Goal: Transaction & Acquisition: Purchase product/service

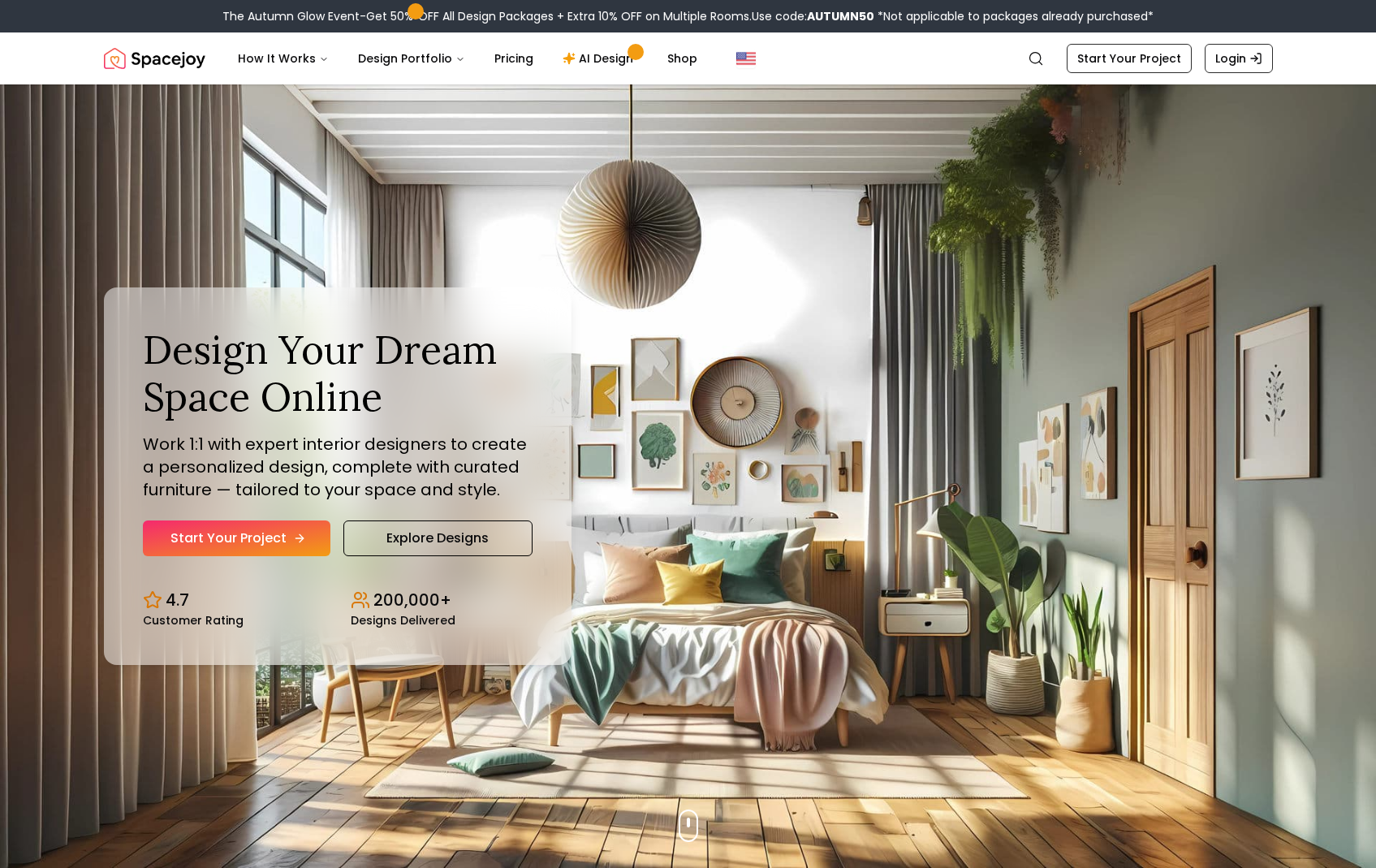
click at [282, 532] on link "Start Your Project" at bounding box center [237, 538] width 188 height 36
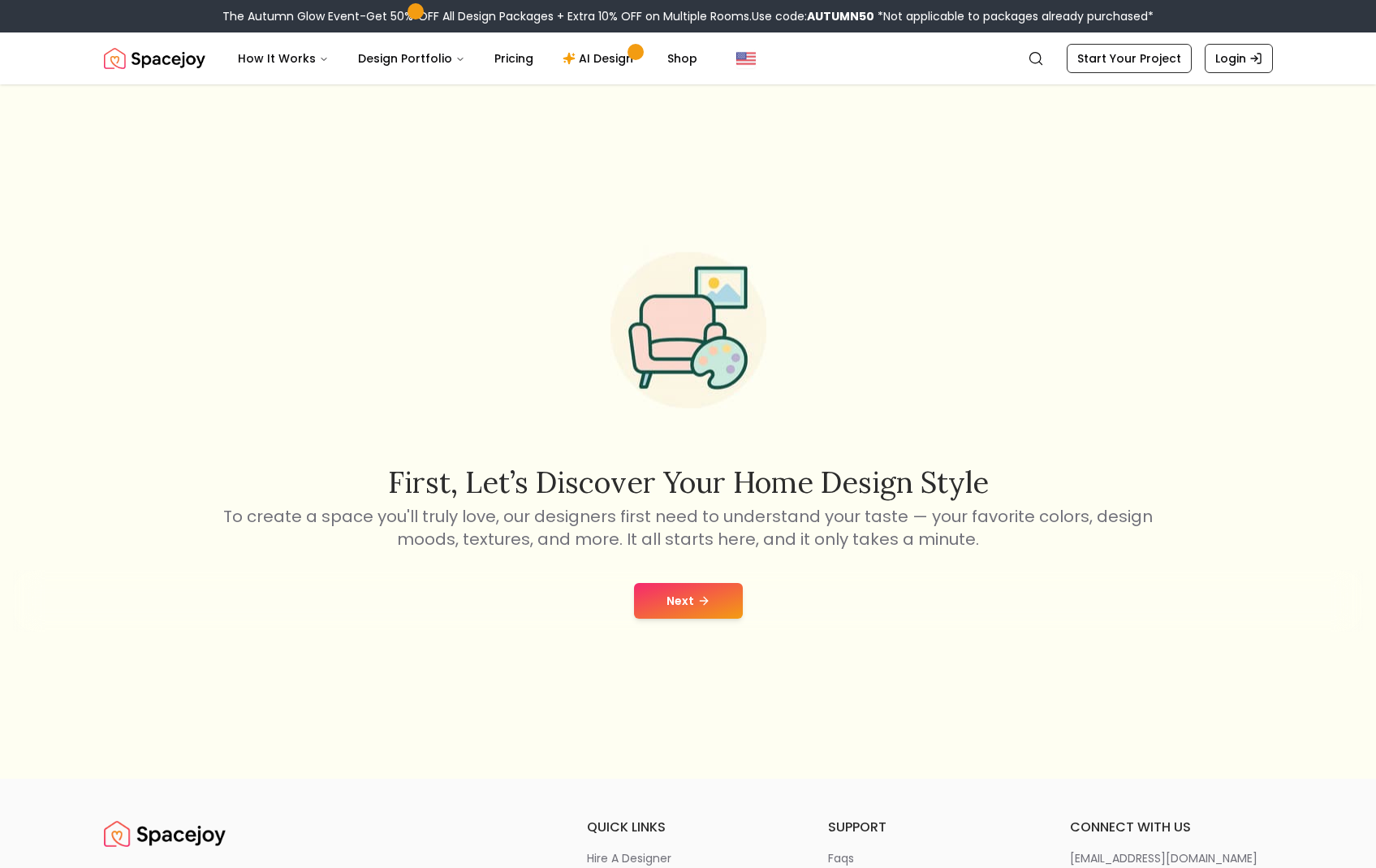
click at [748, 614] on div "Next" at bounding box center [688, 601] width 1350 height 62
click at [718, 597] on button "Next" at bounding box center [688, 601] width 109 height 36
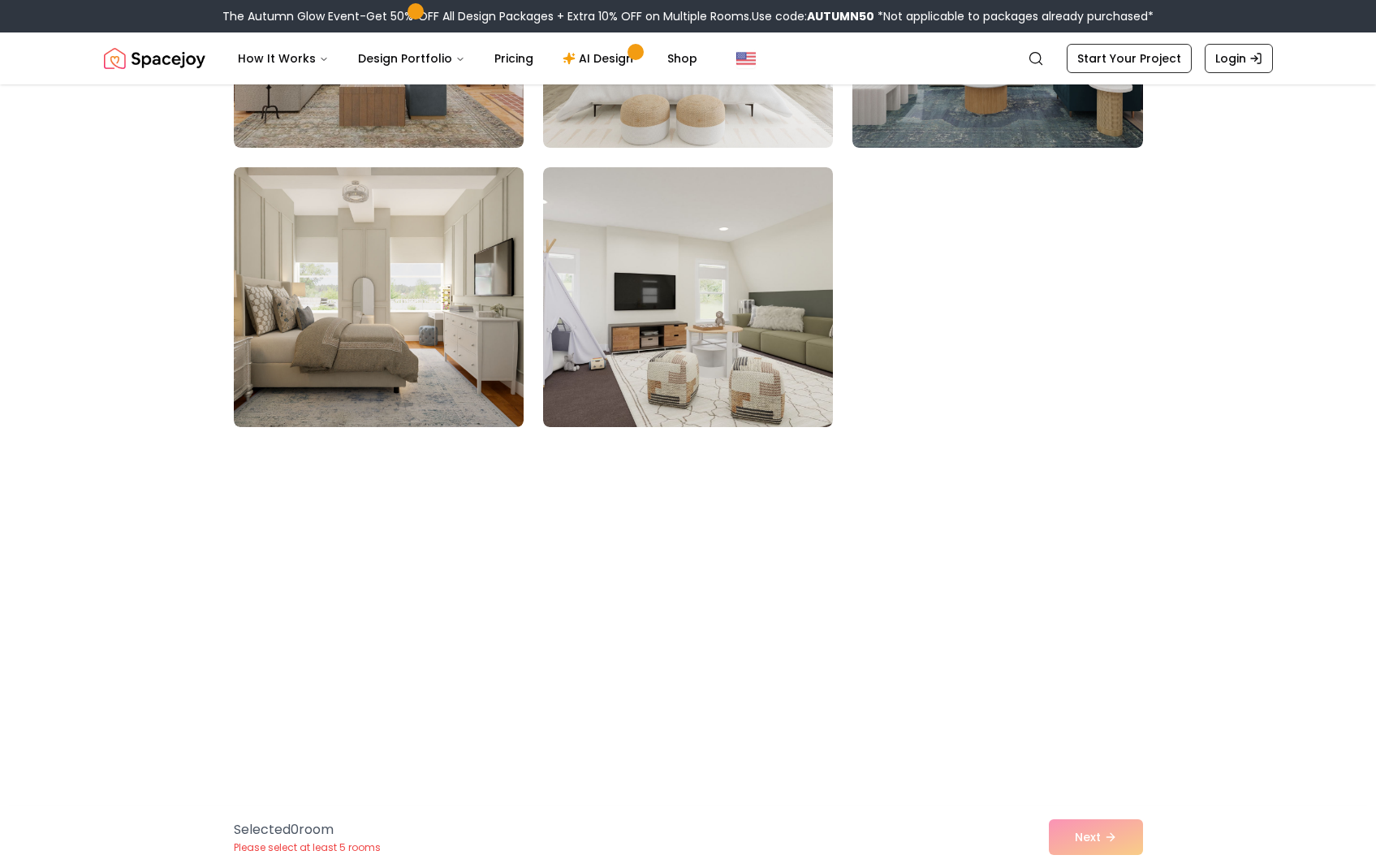
scroll to position [4565, 0]
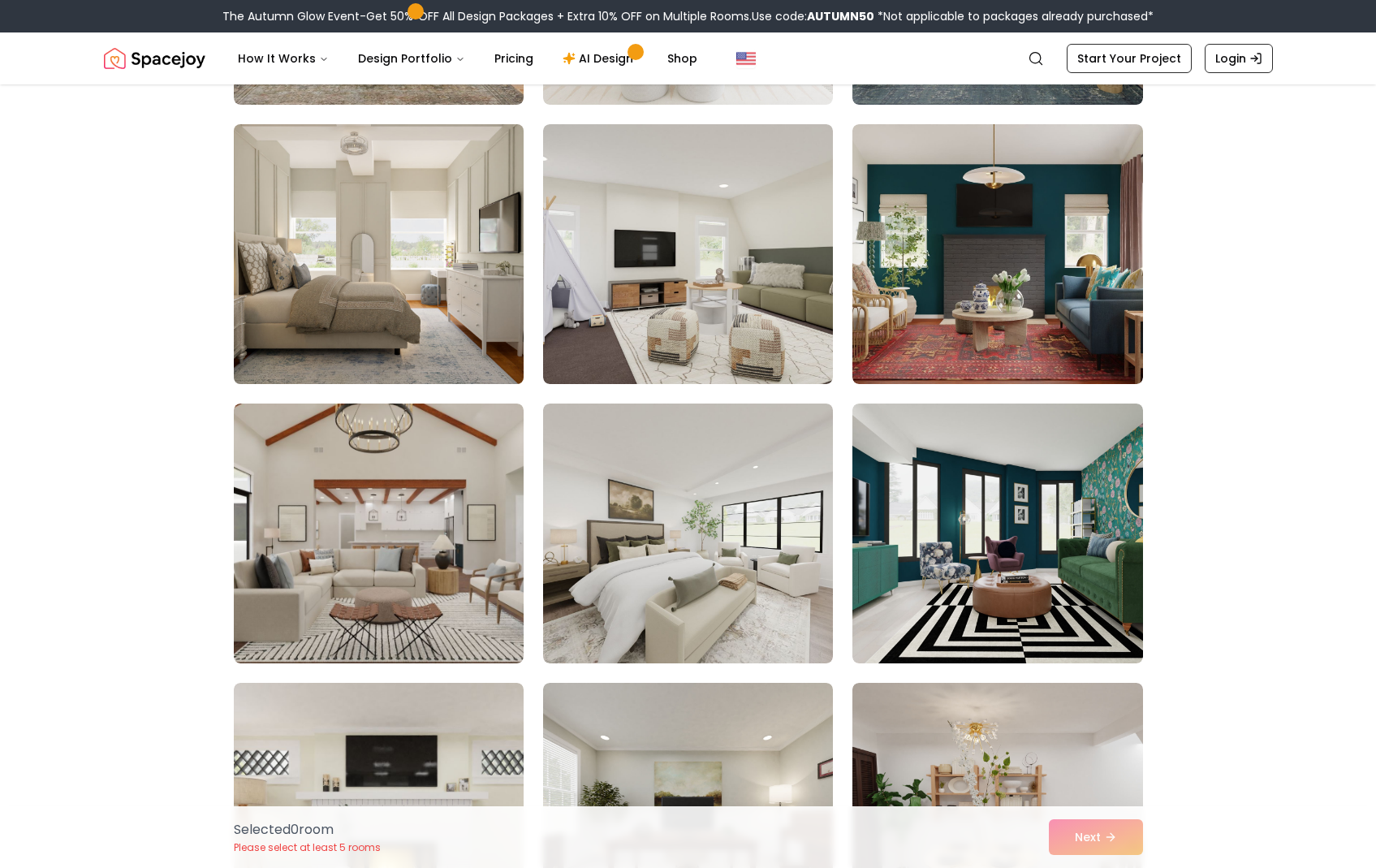
click at [462, 225] on img at bounding box center [378, 254] width 305 height 273
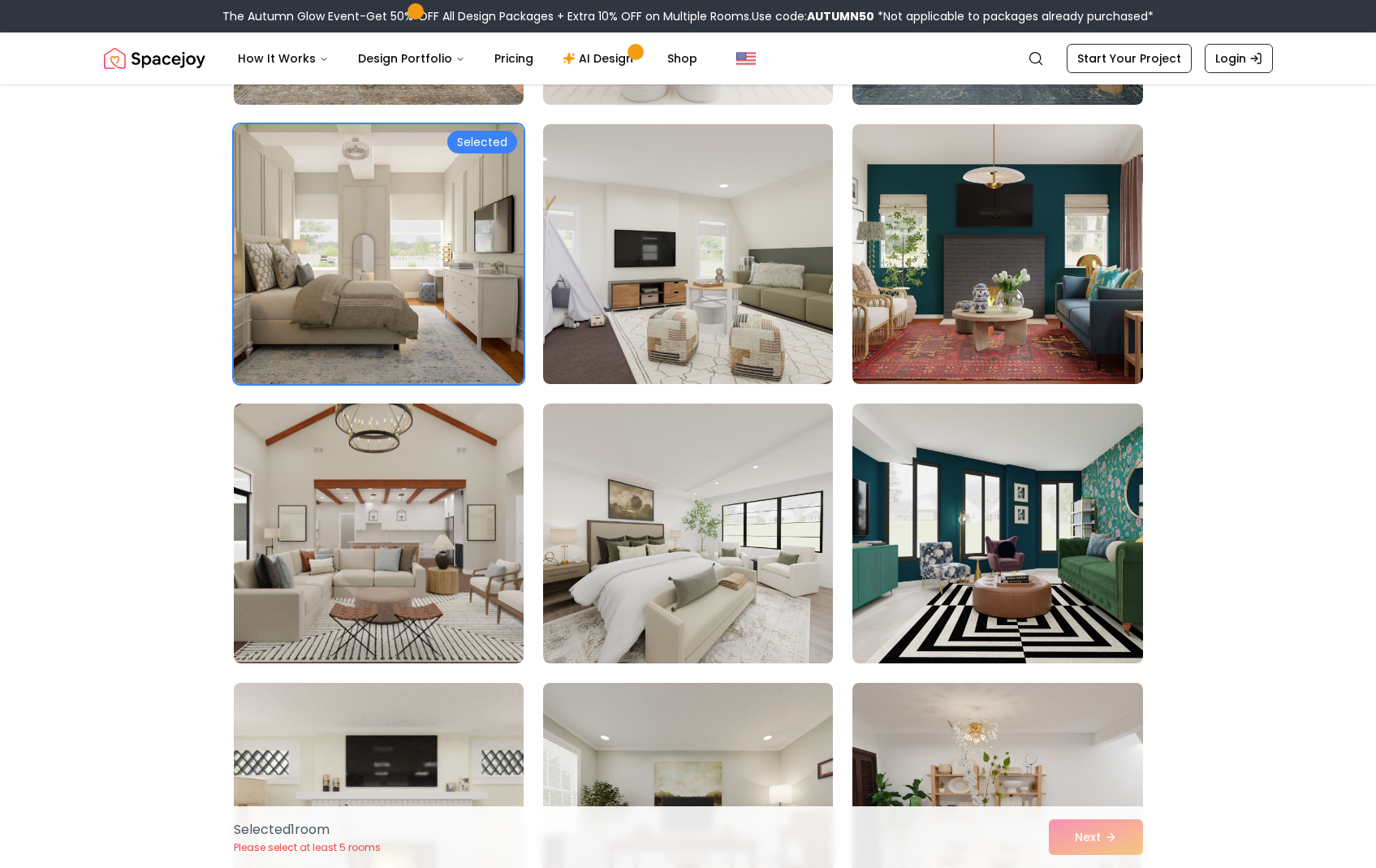
click at [640, 570] on img at bounding box center [688, 533] width 305 height 273
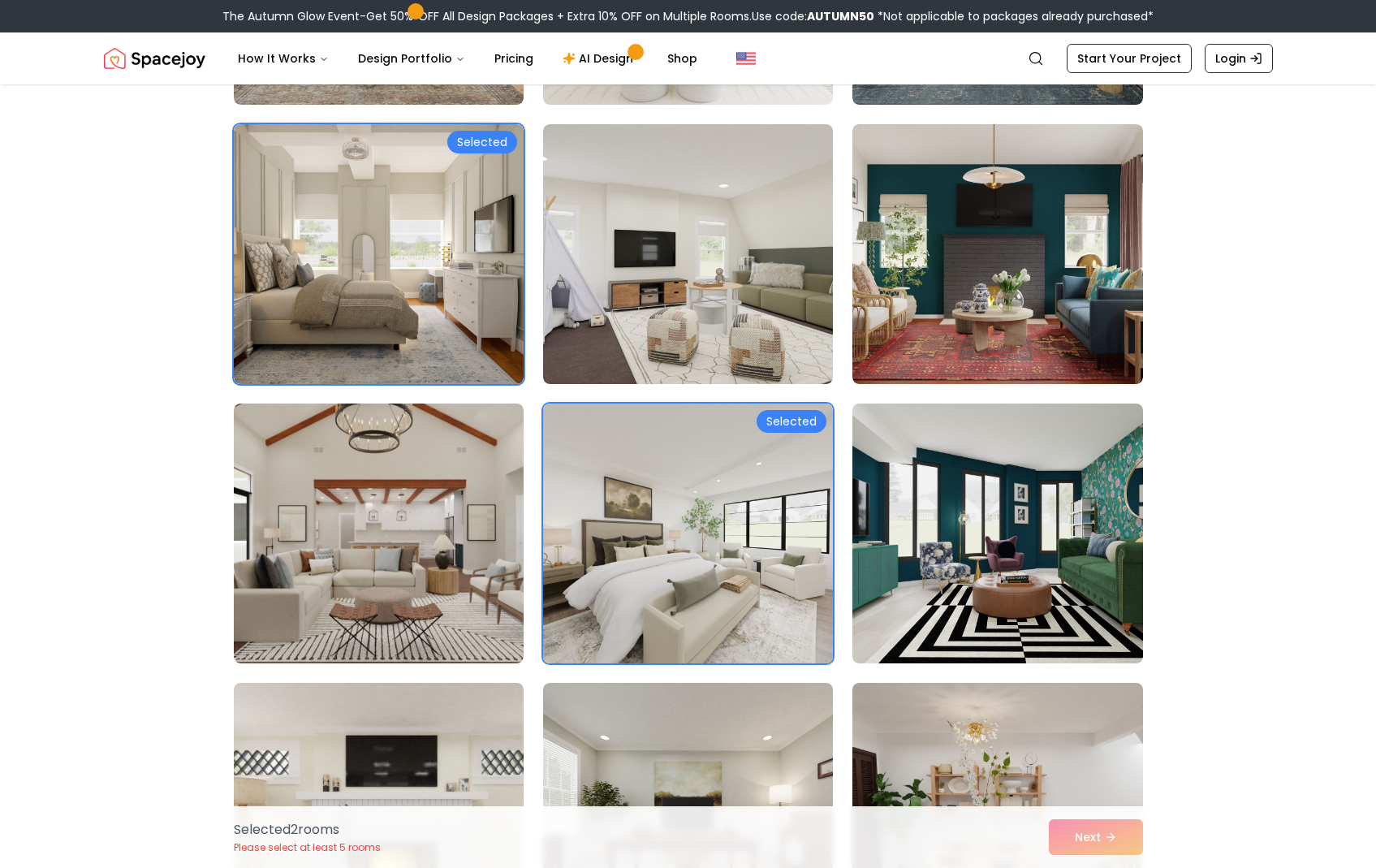
click at [592, 566] on img at bounding box center [688, 533] width 305 height 273
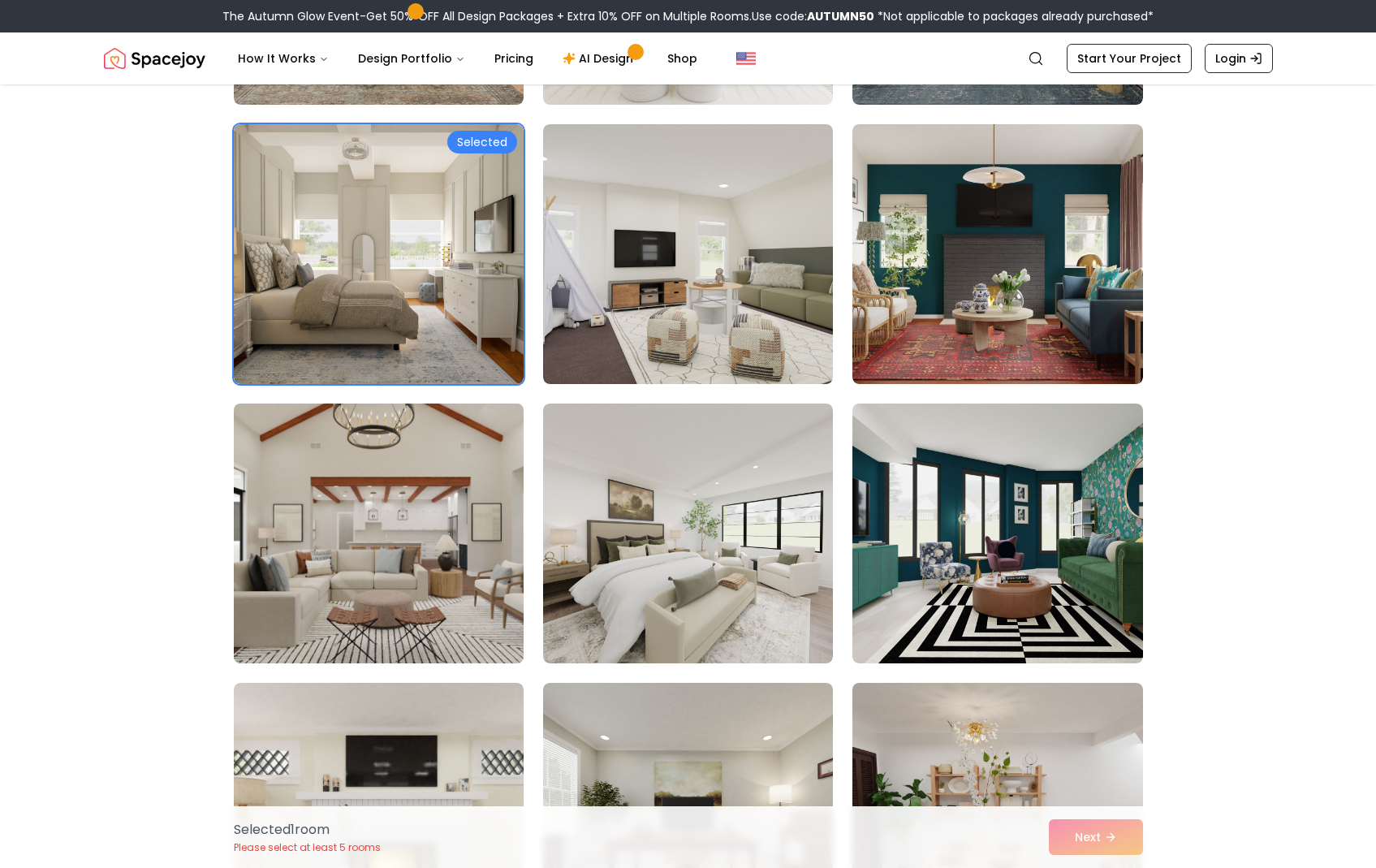
click at [449, 558] on img at bounding box center [378, 533] width 305 height 273
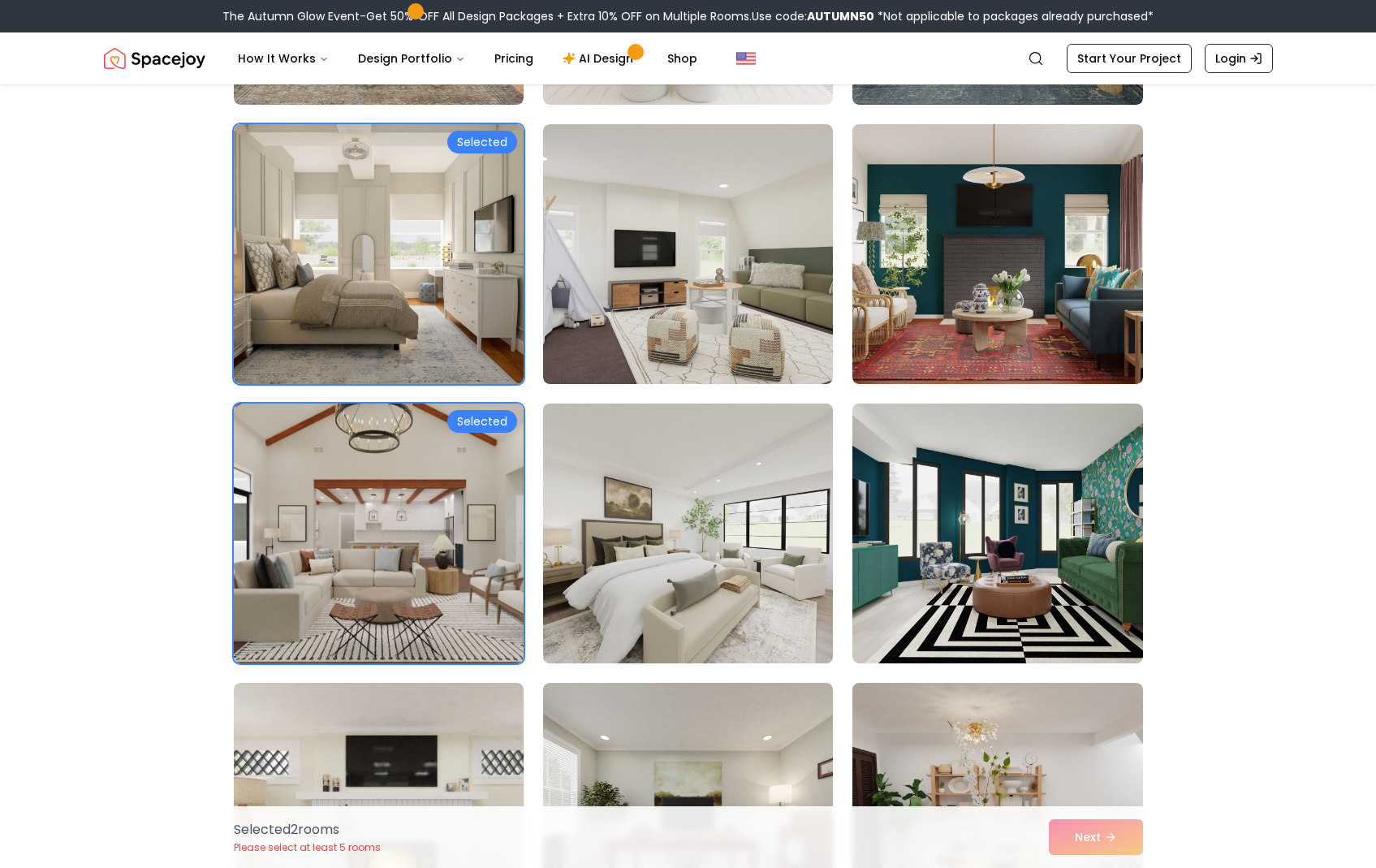
click at [558, 570] on img at bounding box center [688, 533] width 305 height 273
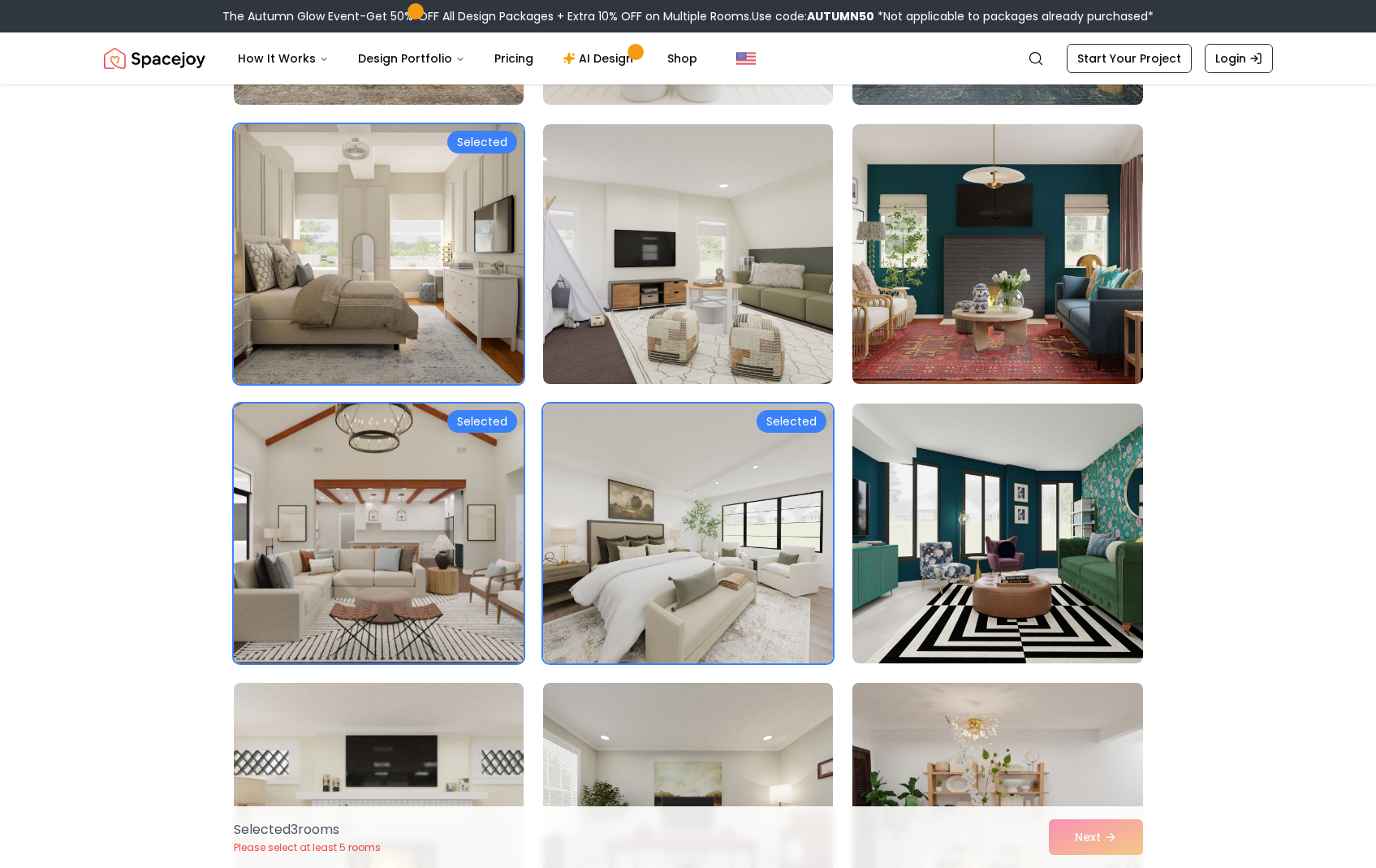
click at [1078, 706] on img at bounding box center [997, 812] width 305 height 273
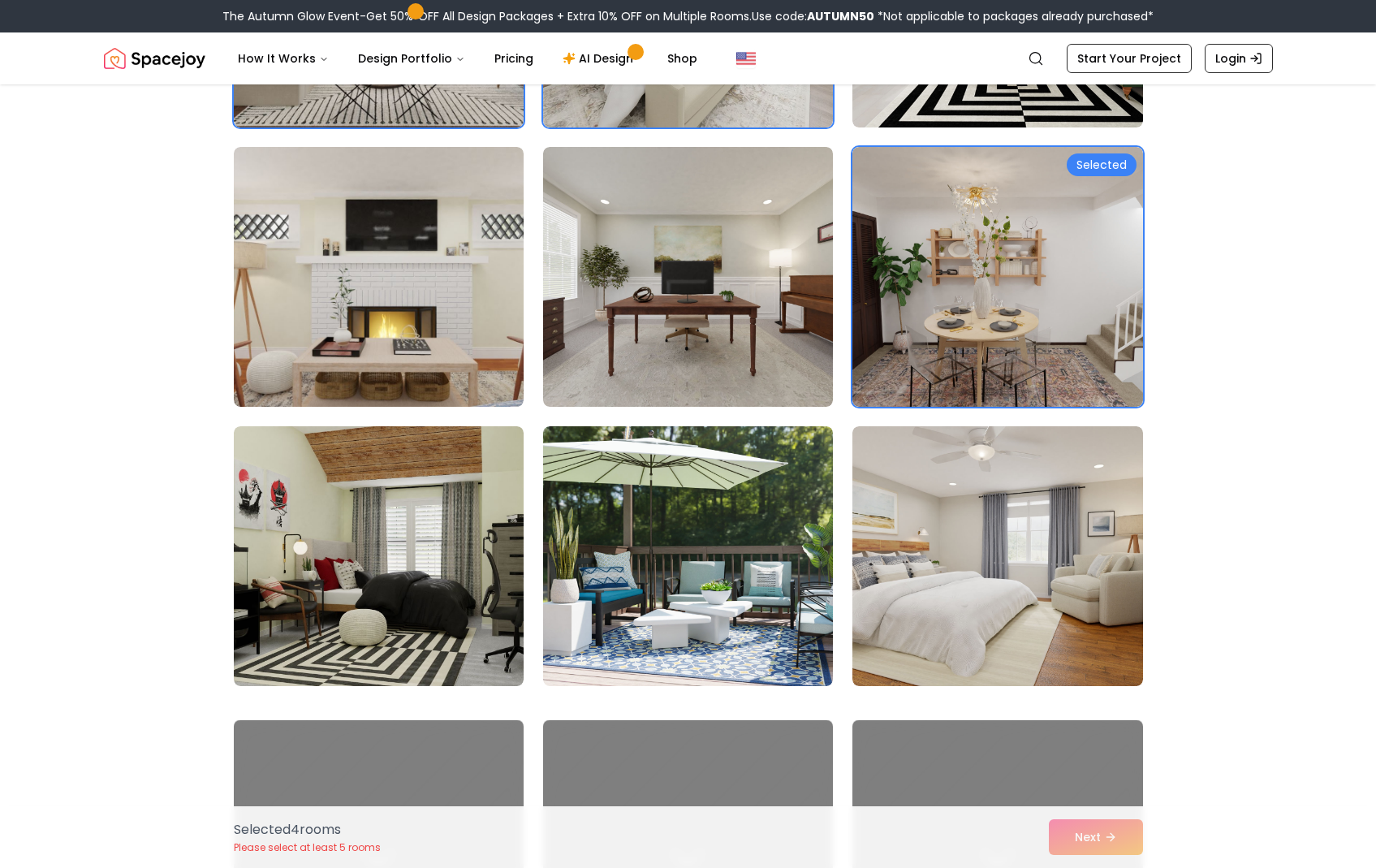
scroll to position [5101, 0]
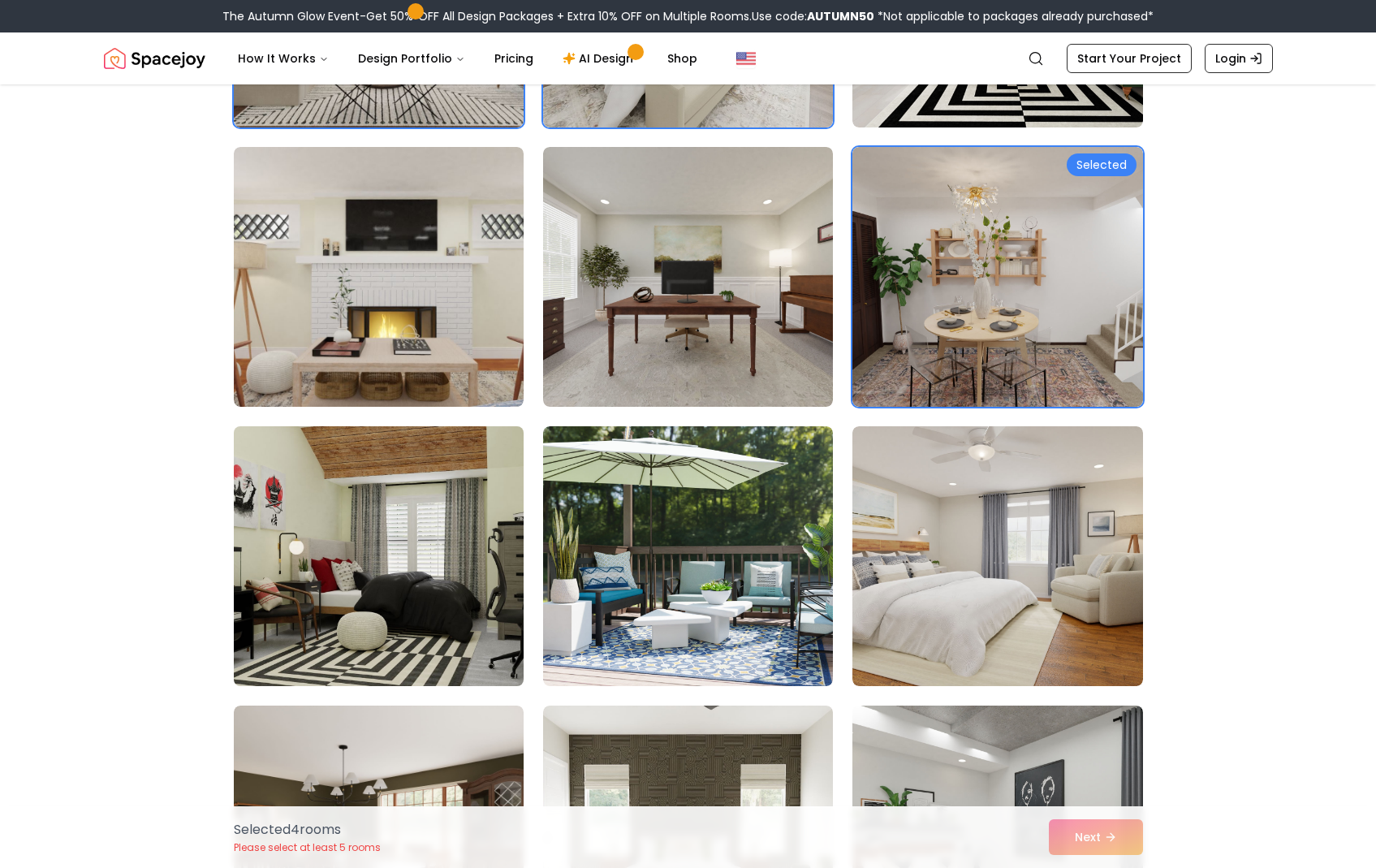
click at [423, 541] on img at bounding box center [378, 556] width 305 height 273
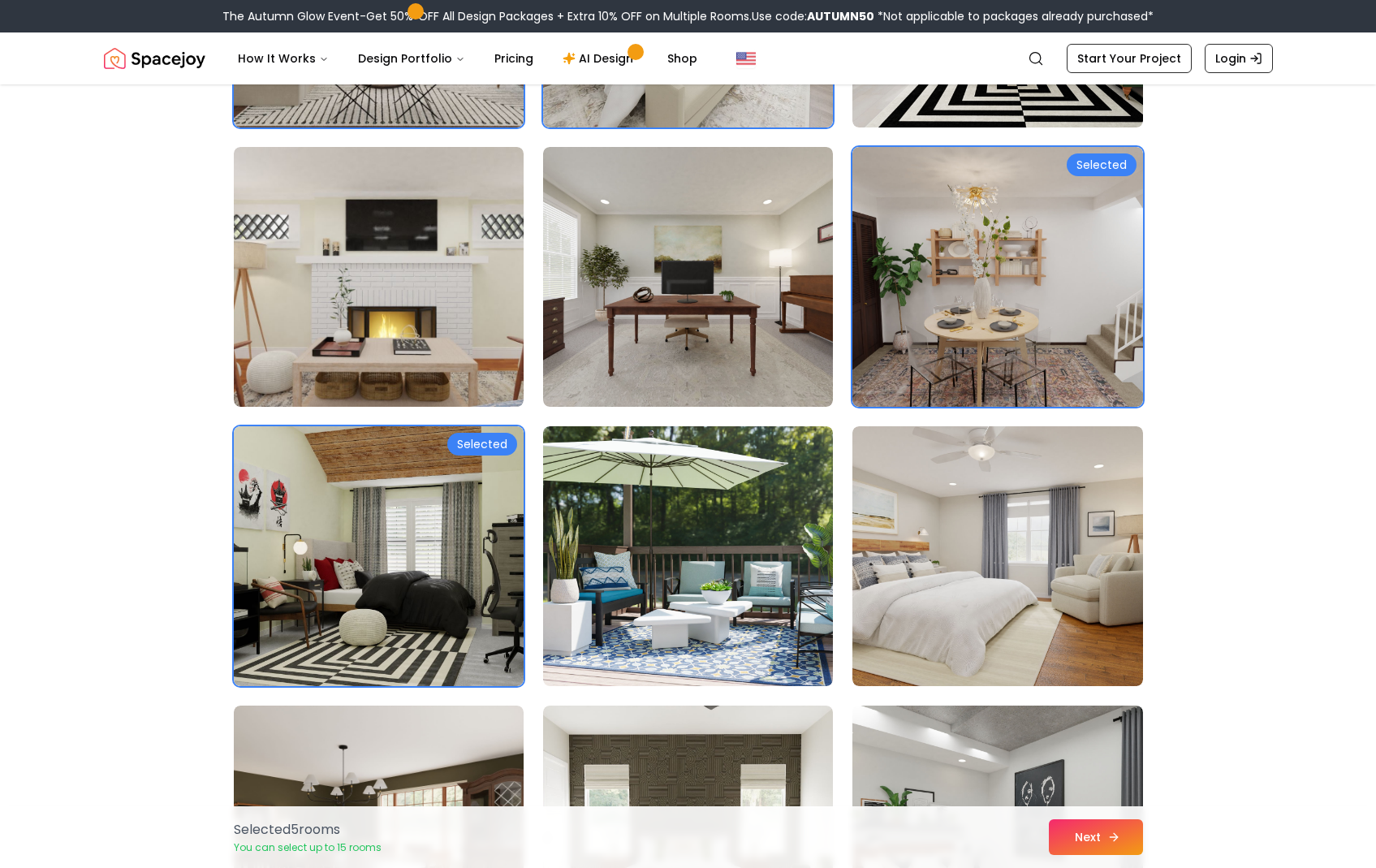
click at [1068, 835] on button "Next" at bounding box center [1096, 837] width 94 height 36
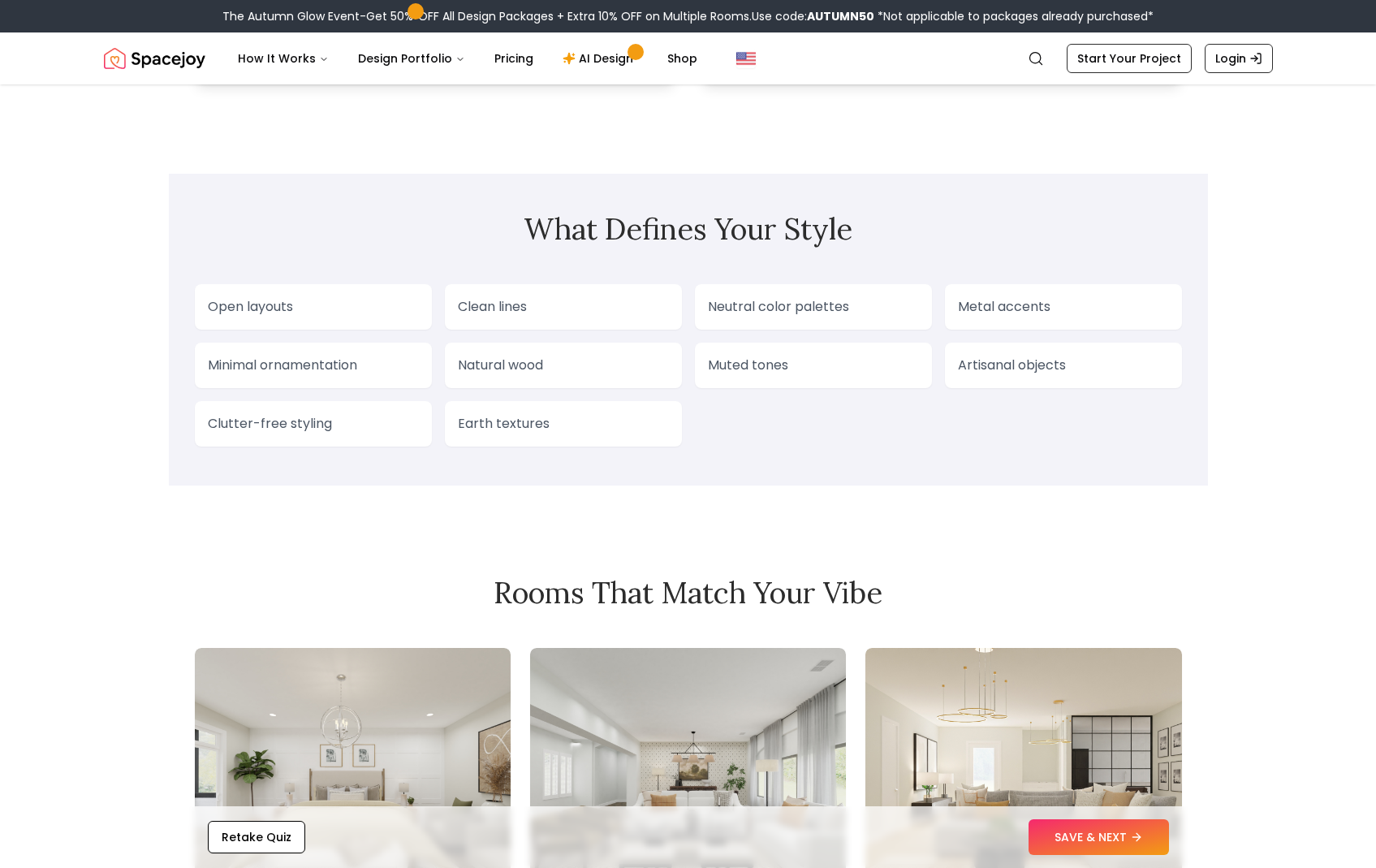
scroll to position [1426, 0]
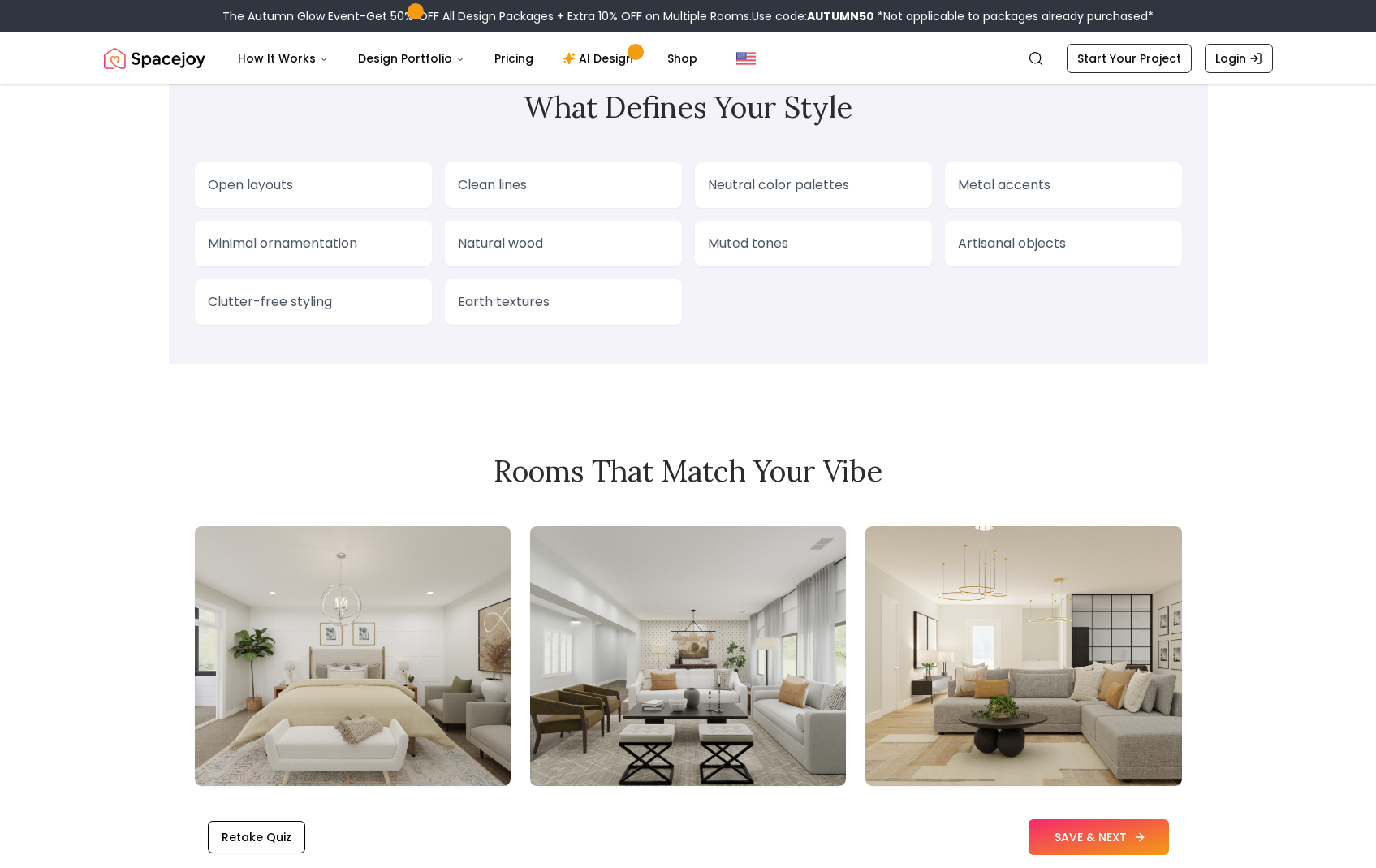
click at [1081, 840] on button "SAVE & NEXT" at bounding box center [1099, 837] width 140 height 36
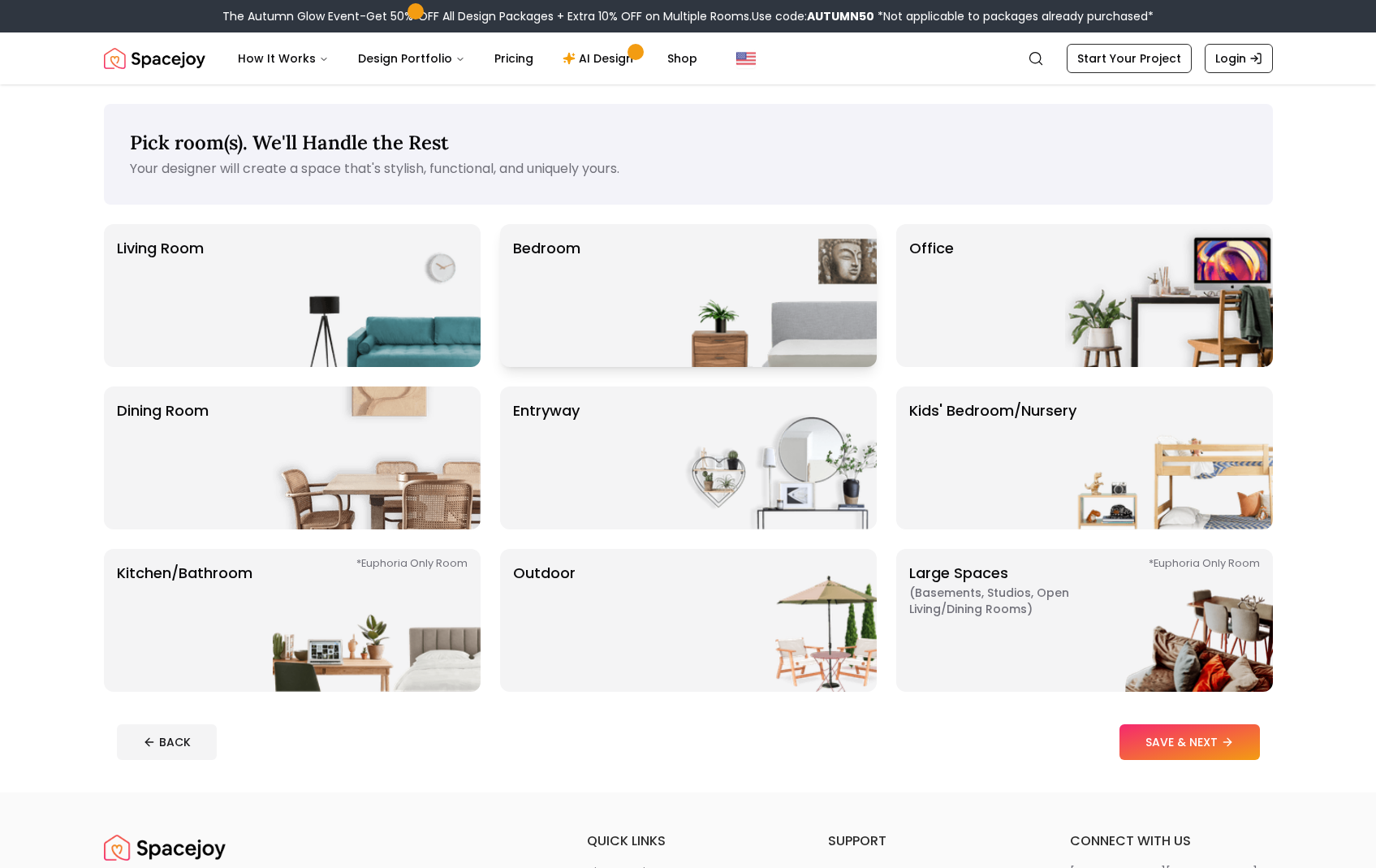
click at [710, 322] on img at bounding box center [773, 295] width 208 height 143
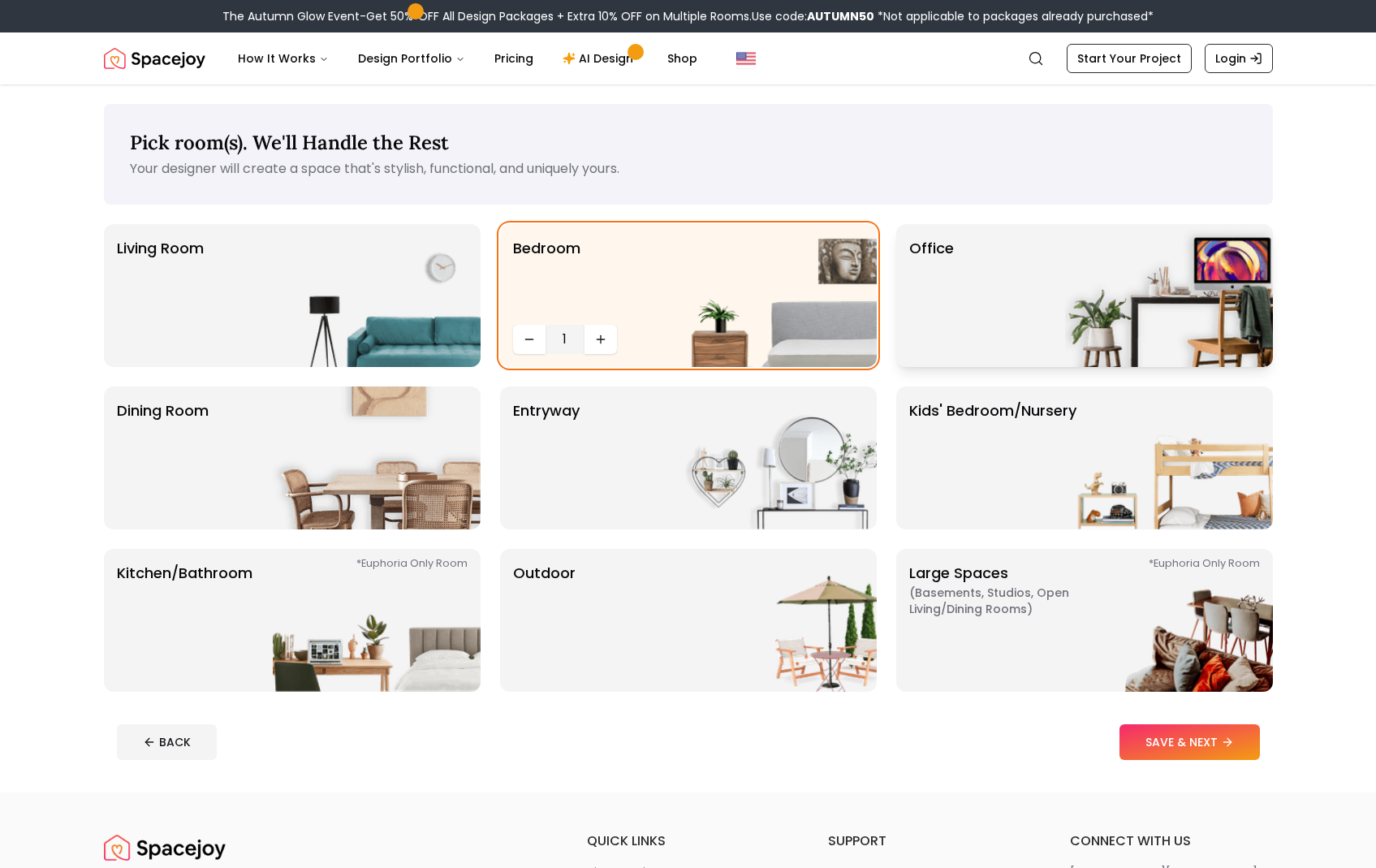
click at [1095, 329] on img at bounding box center [1169, 295] width 208 height 143
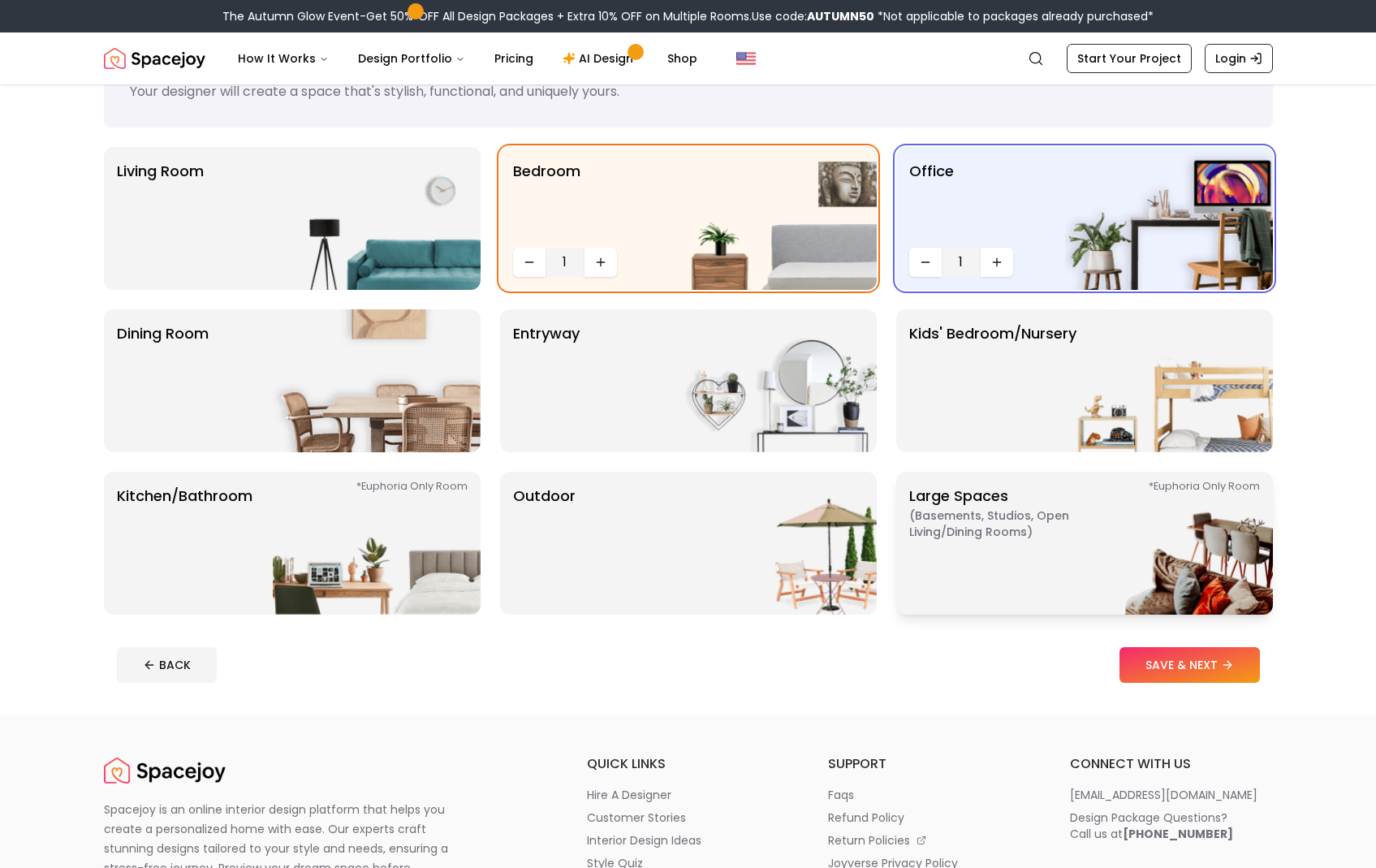
scroll to position [92, 0]
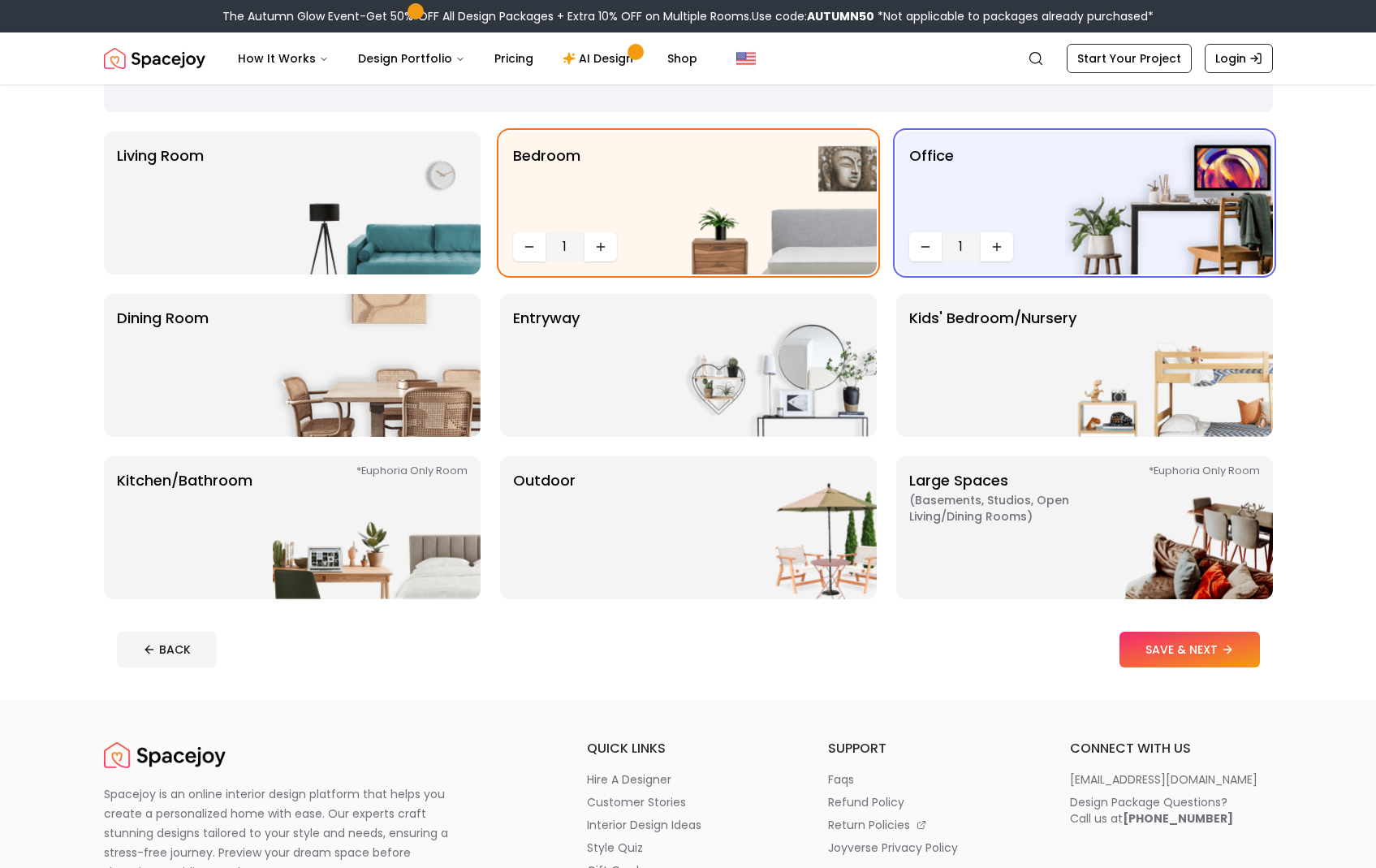
click at [1202, 662] on button "SAVE & NEXT" at bounding box center [1190, 650] width 140 height 36
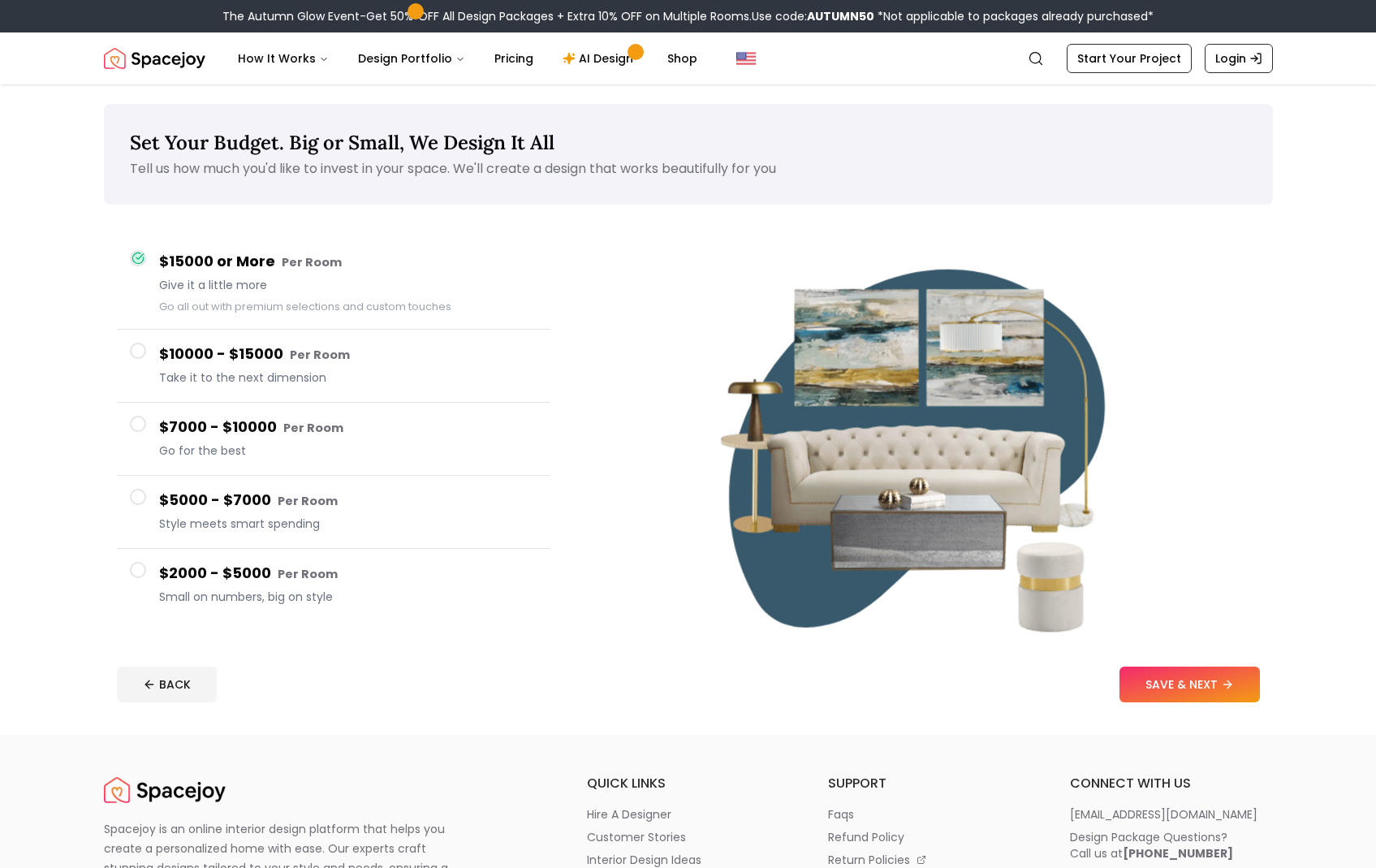
drag, startPoint x: 136, startPoint y: 573, endPoint x: 144, endPoint y: 566, distance: 10.6
click at [137, 572] on span at bounding box center [138, 570] width 16 height 16
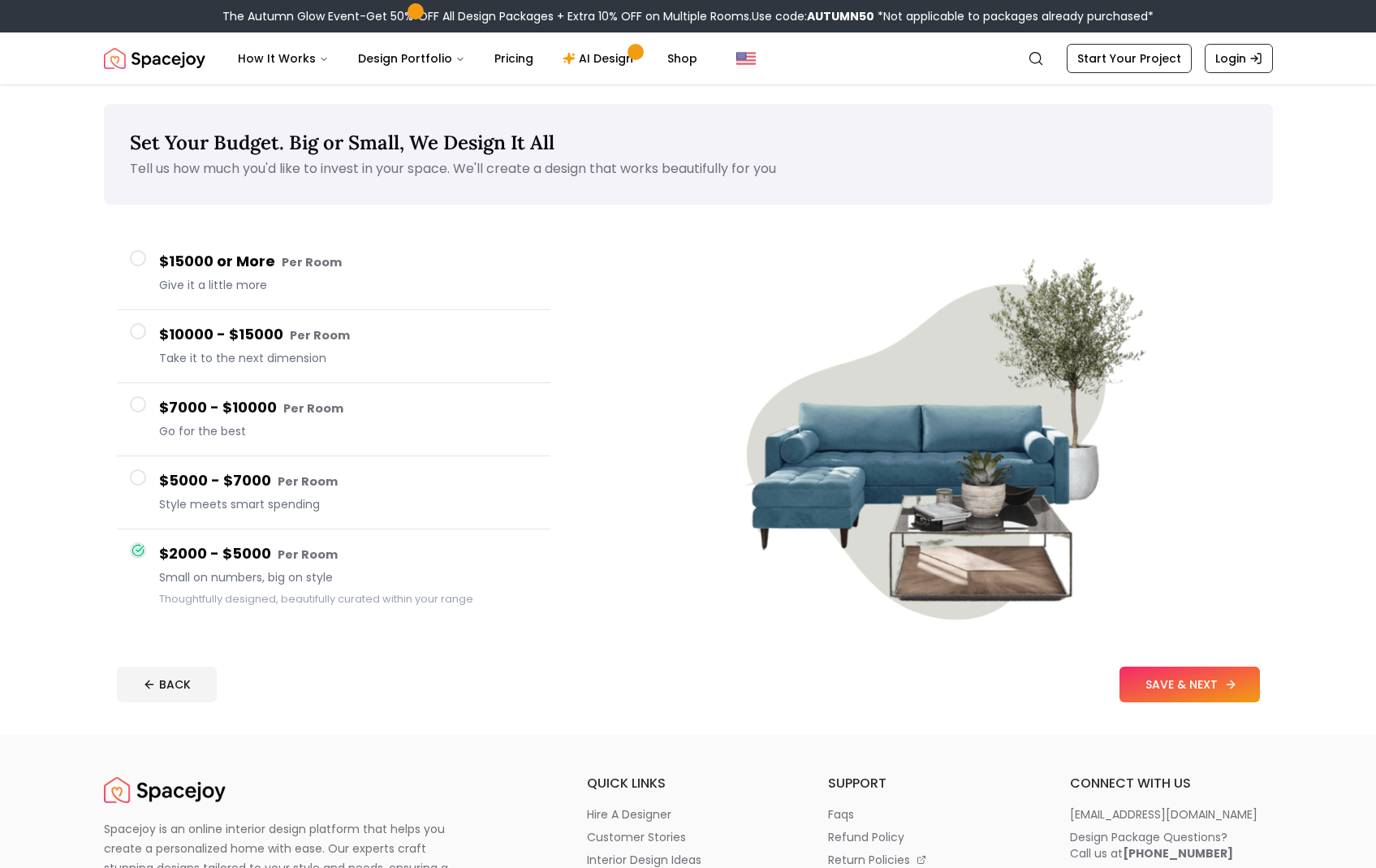
click at [1231, 685] on icon at bounding box center [1231, 684] width 13 height 13
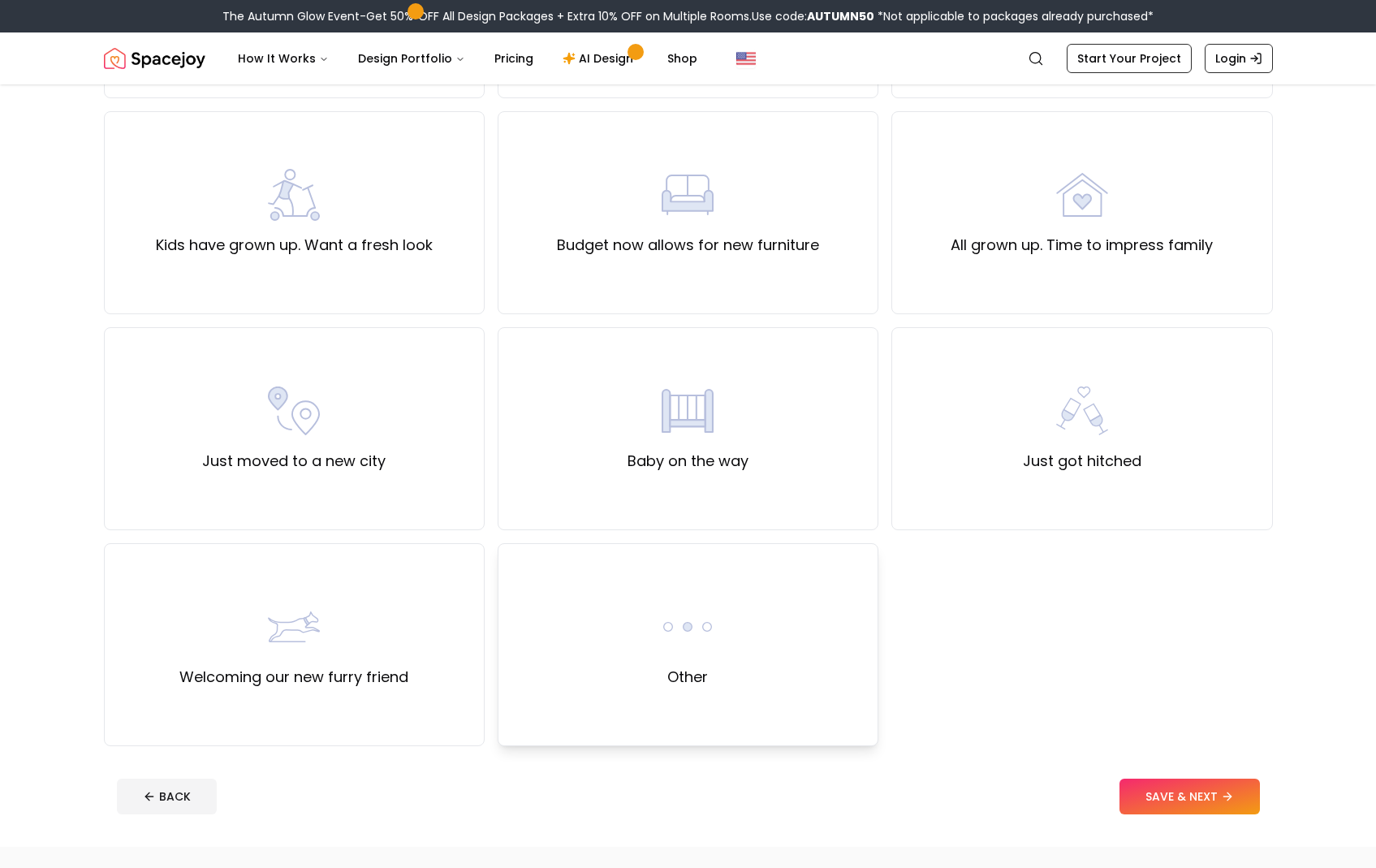
scroll to position [402, 0]
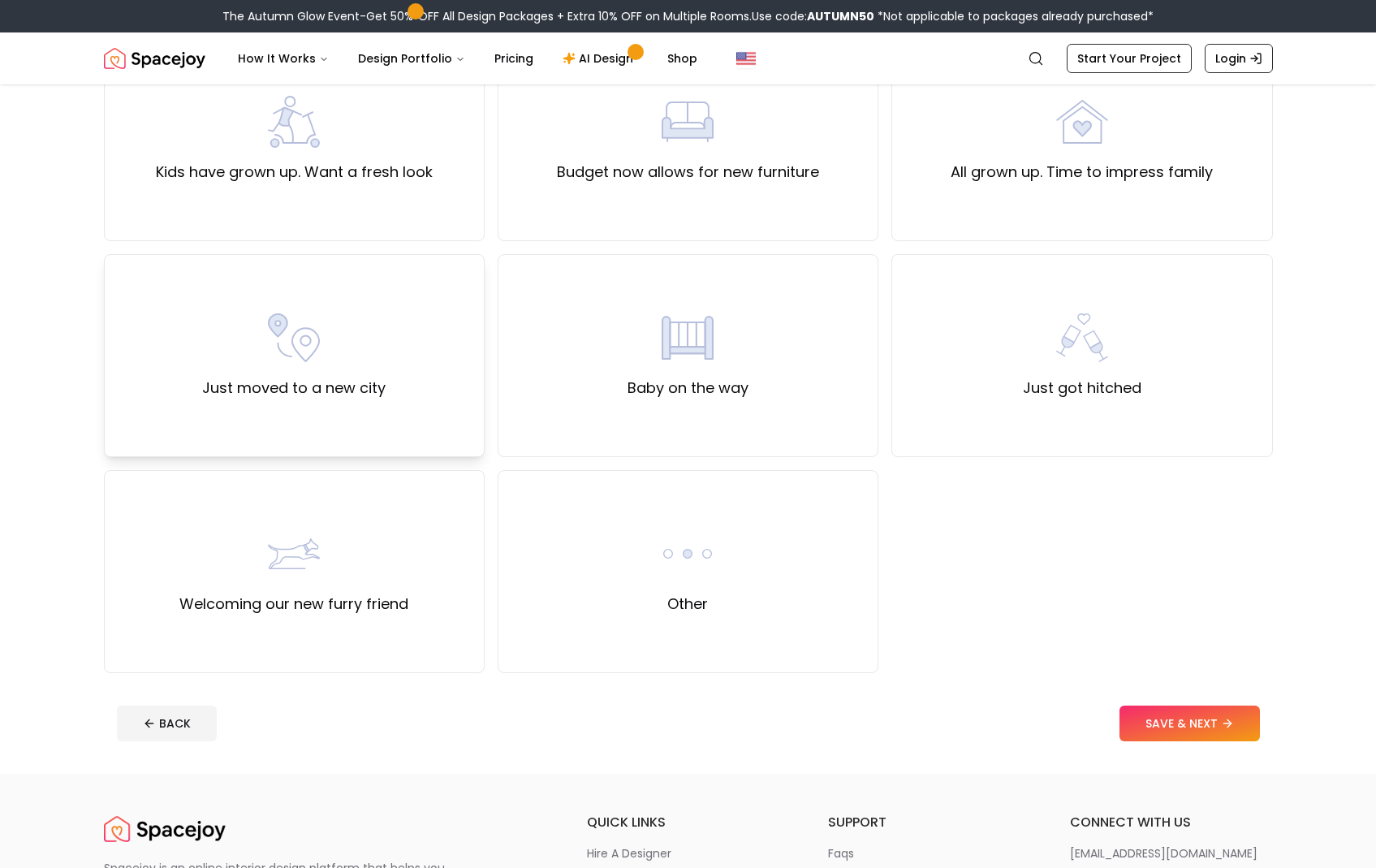
click at [328, 280] on div "Just moved to a new city" at bounding box center [294, 355] width 381 height 203
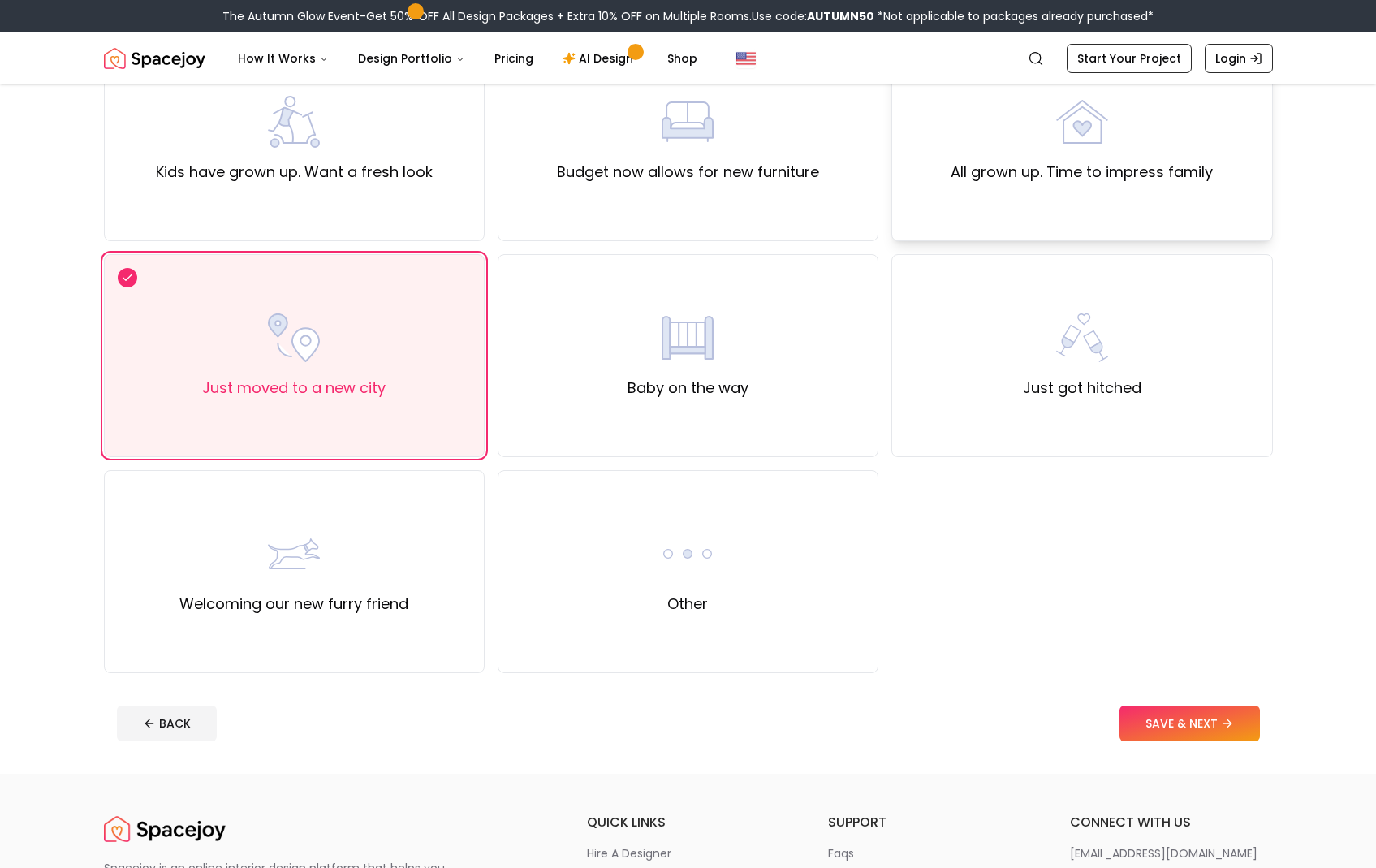
click at [1110, 234] on div "All grown up. Time to impress family" at bounding box center [1082, 140] width 381 height 203
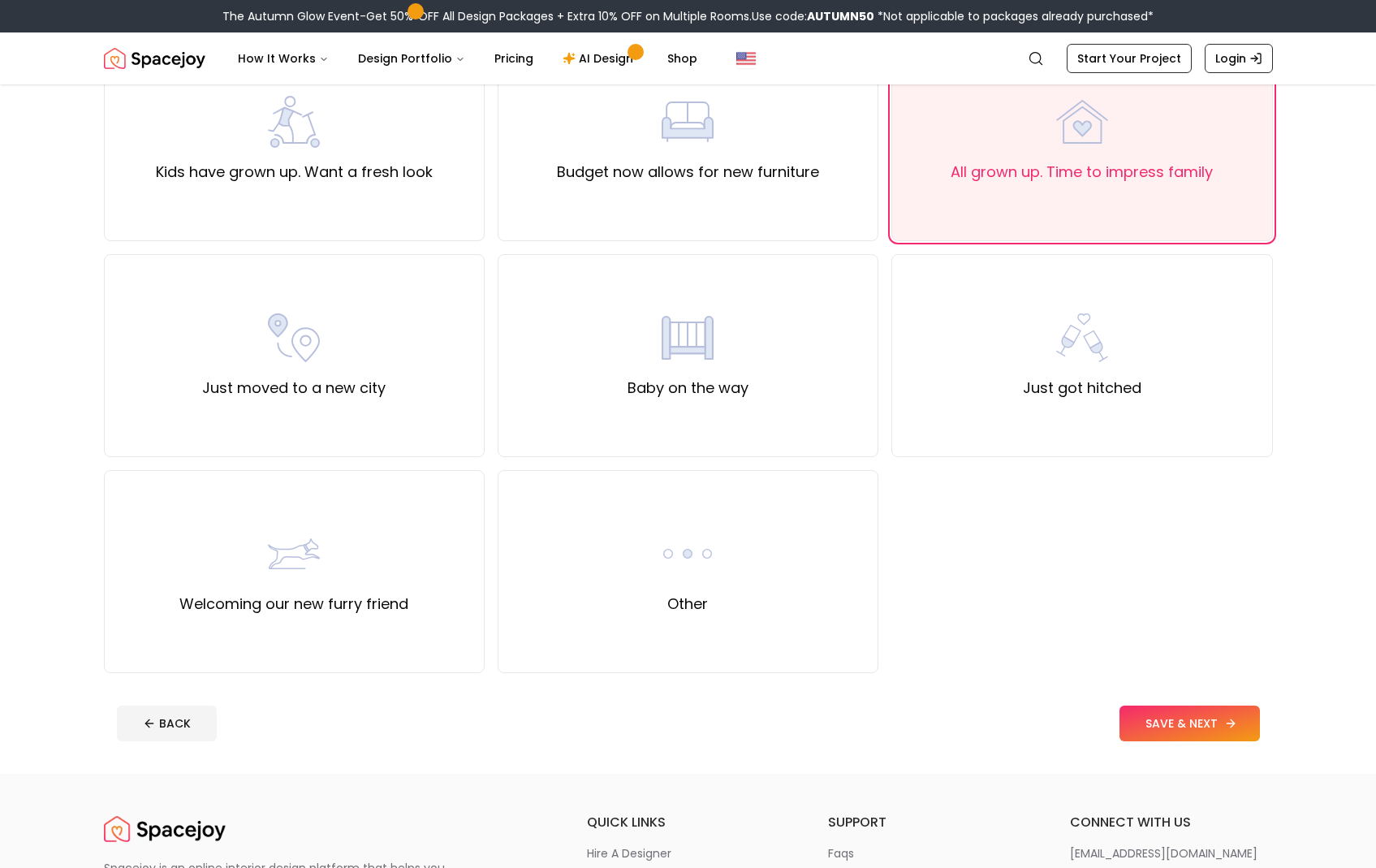
click at [1212, 732] on button "SAVE & NEXT" at bounding box center [1190, 723] width 140 height 36
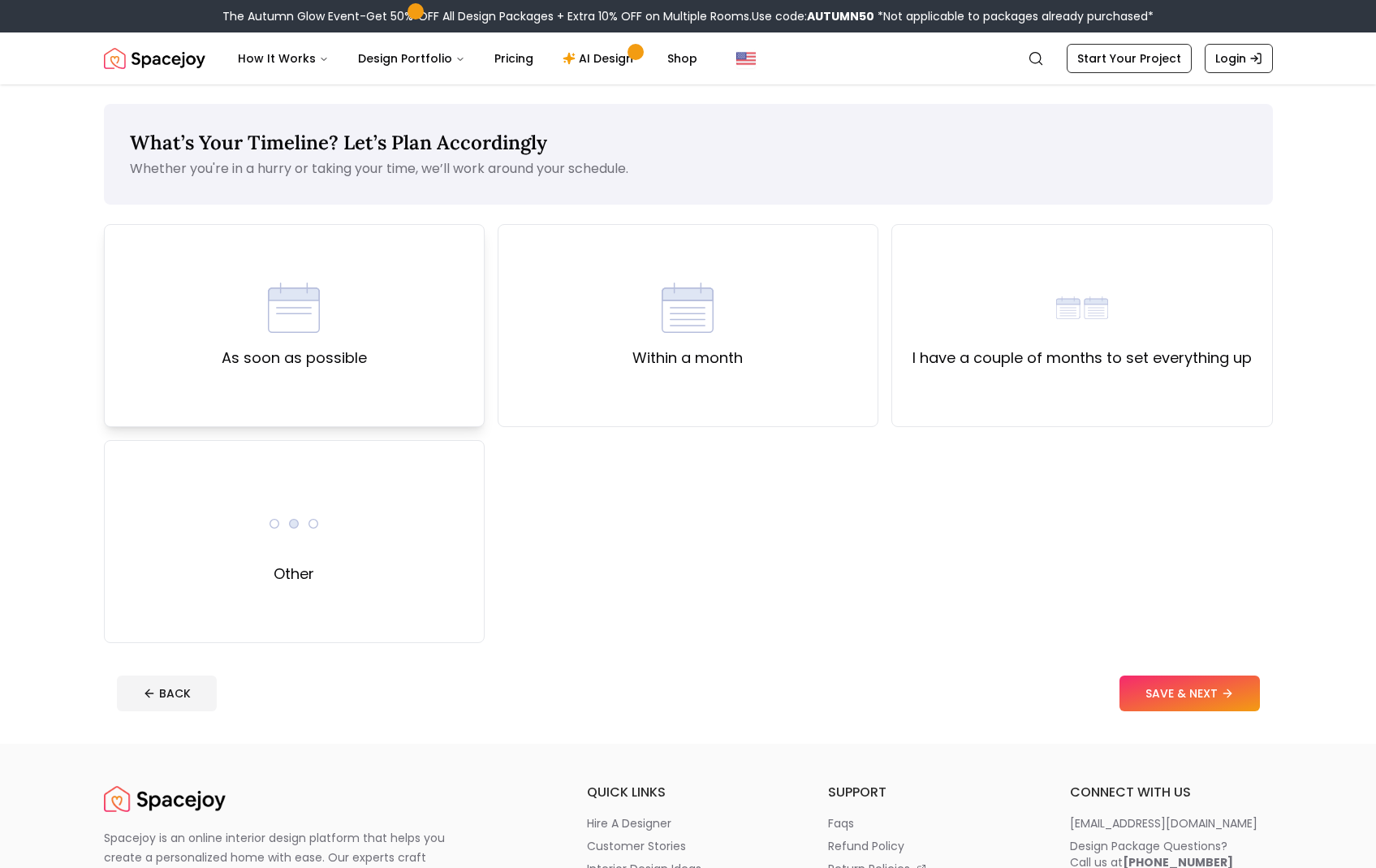
click at [340, 344] on div "As soon as possible" at bounding box center [294, 325] width 145 height 87
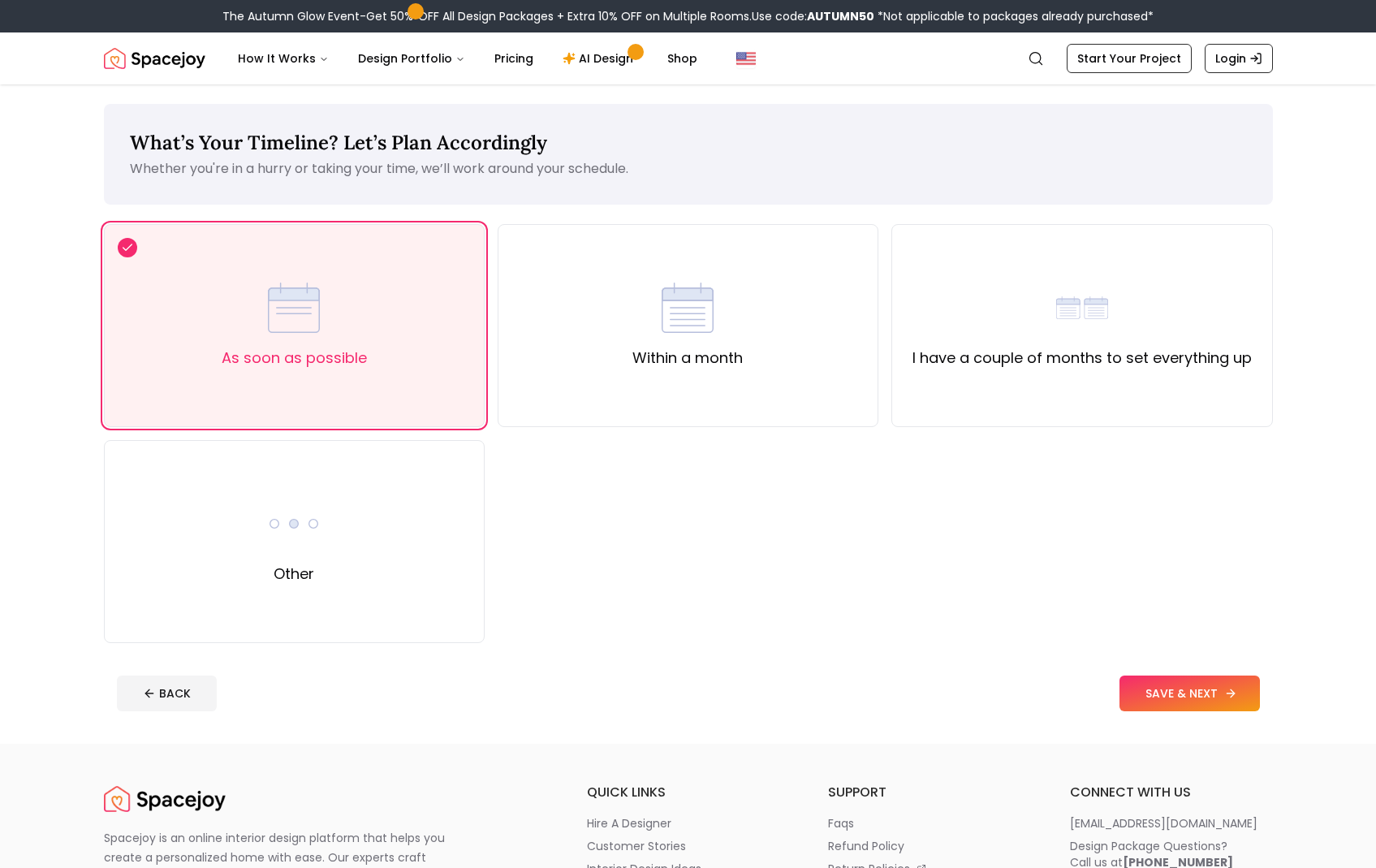
click at [1177, 701] on button "SAVE & NEXT" at bounding box center [1190, 693] width 140 height 36
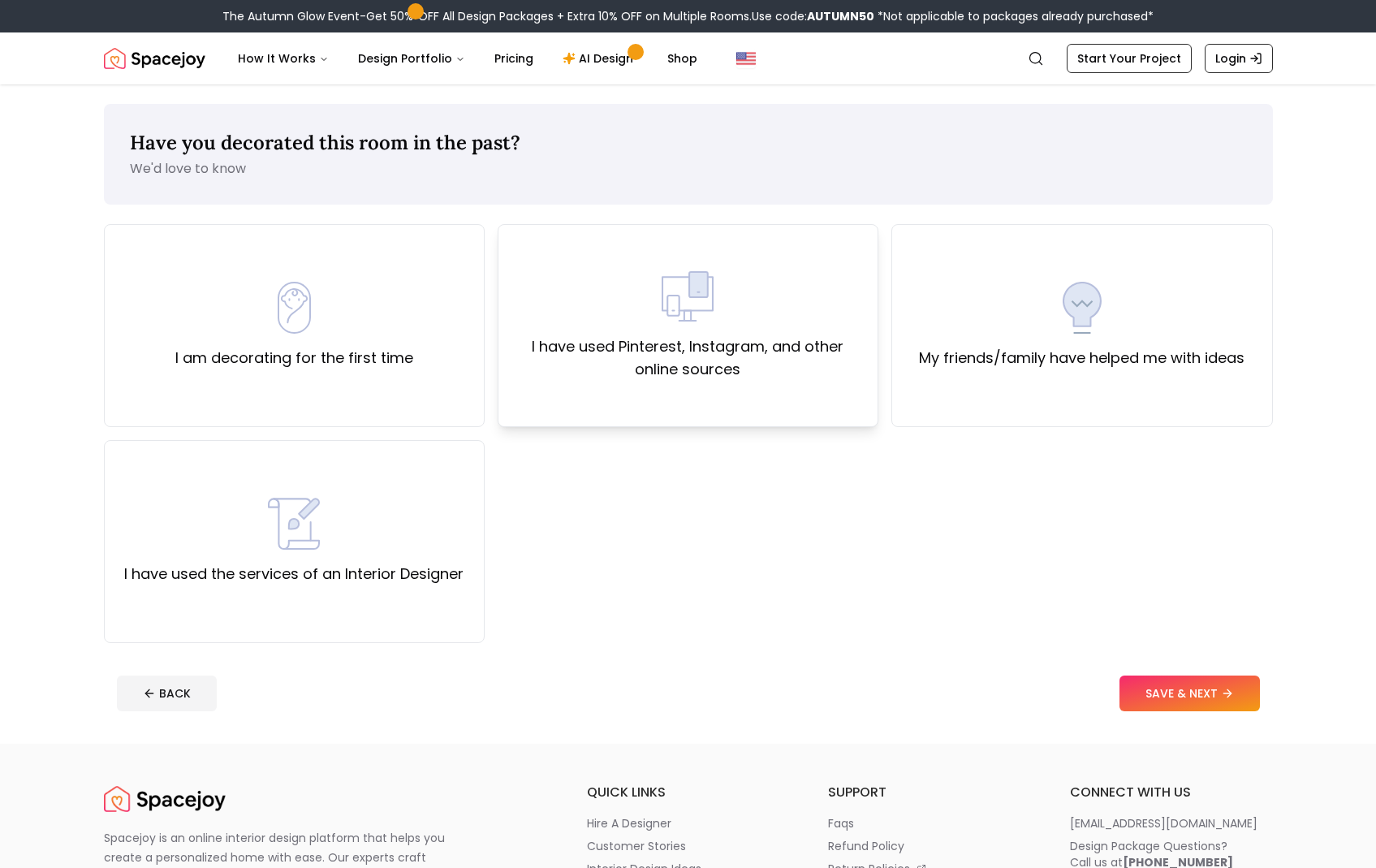
click at [698, 303] on img at bounding box center [688, 296] width 52 height 52
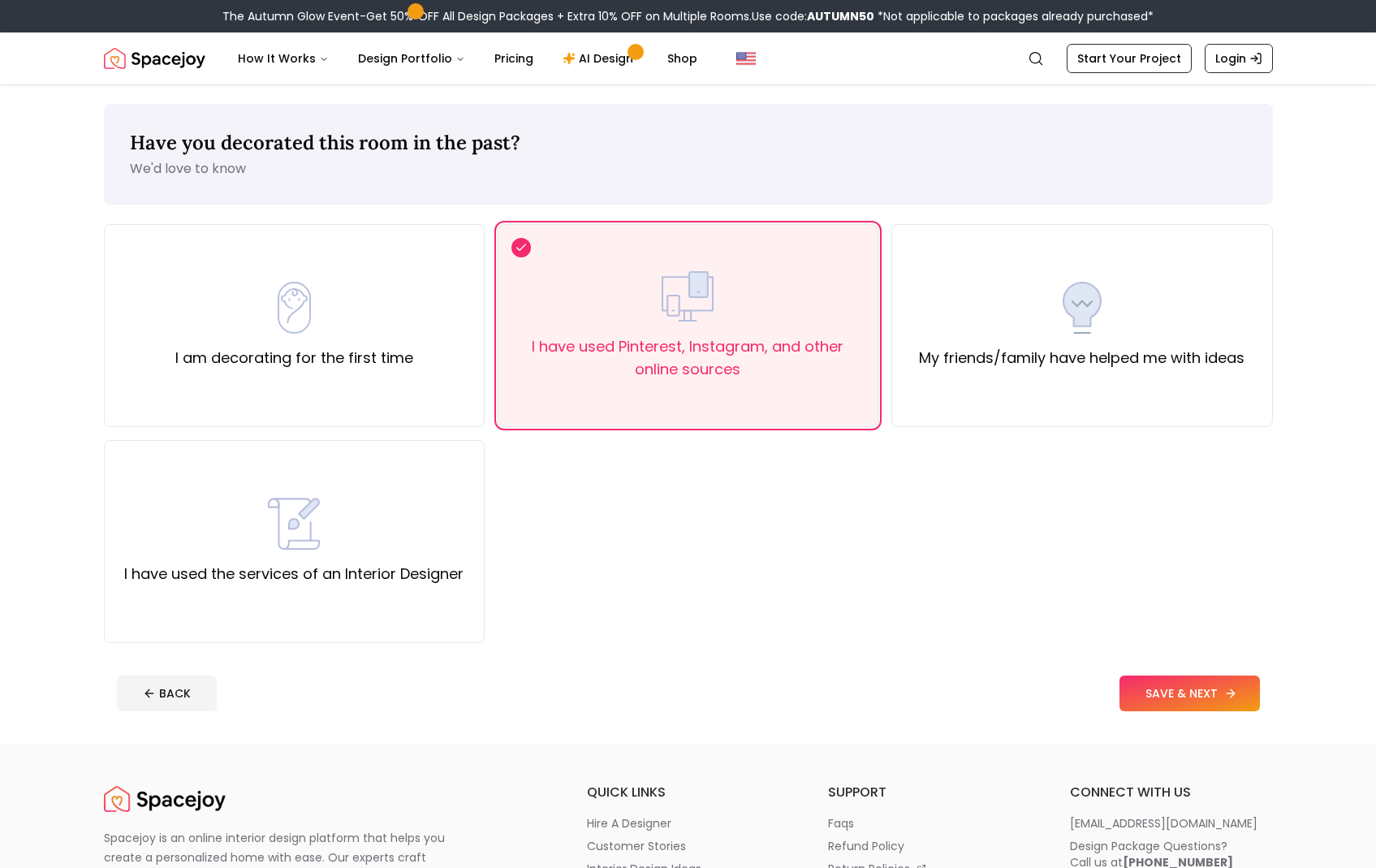
click at [1151, 692] on button "SAVE & NEXT" at bounding box center [1190, 693] width 140 height 36
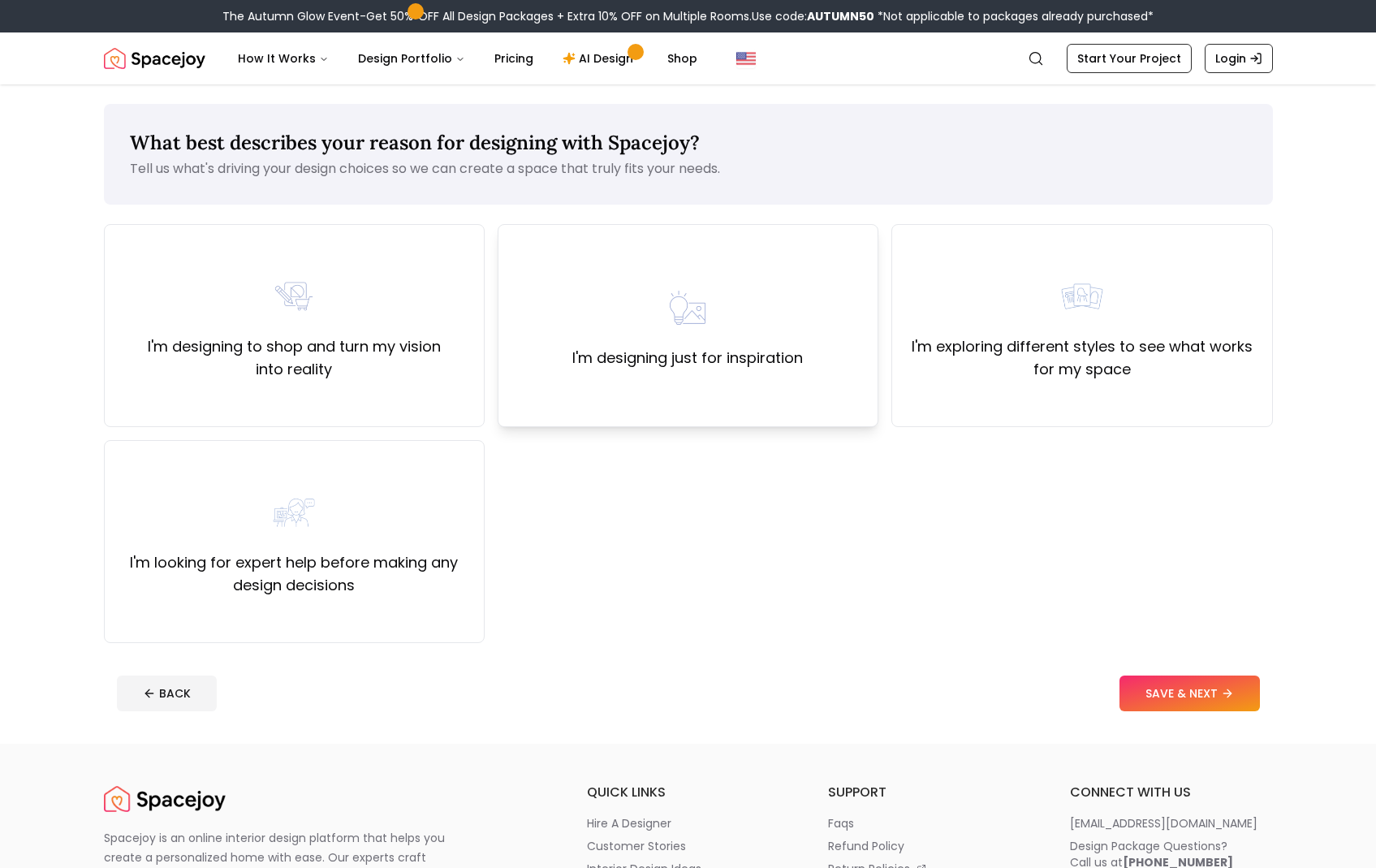
click at [768, 362] on label "I'm designing just for inspiration" at bounding box center [688, 358] width 230 height 23
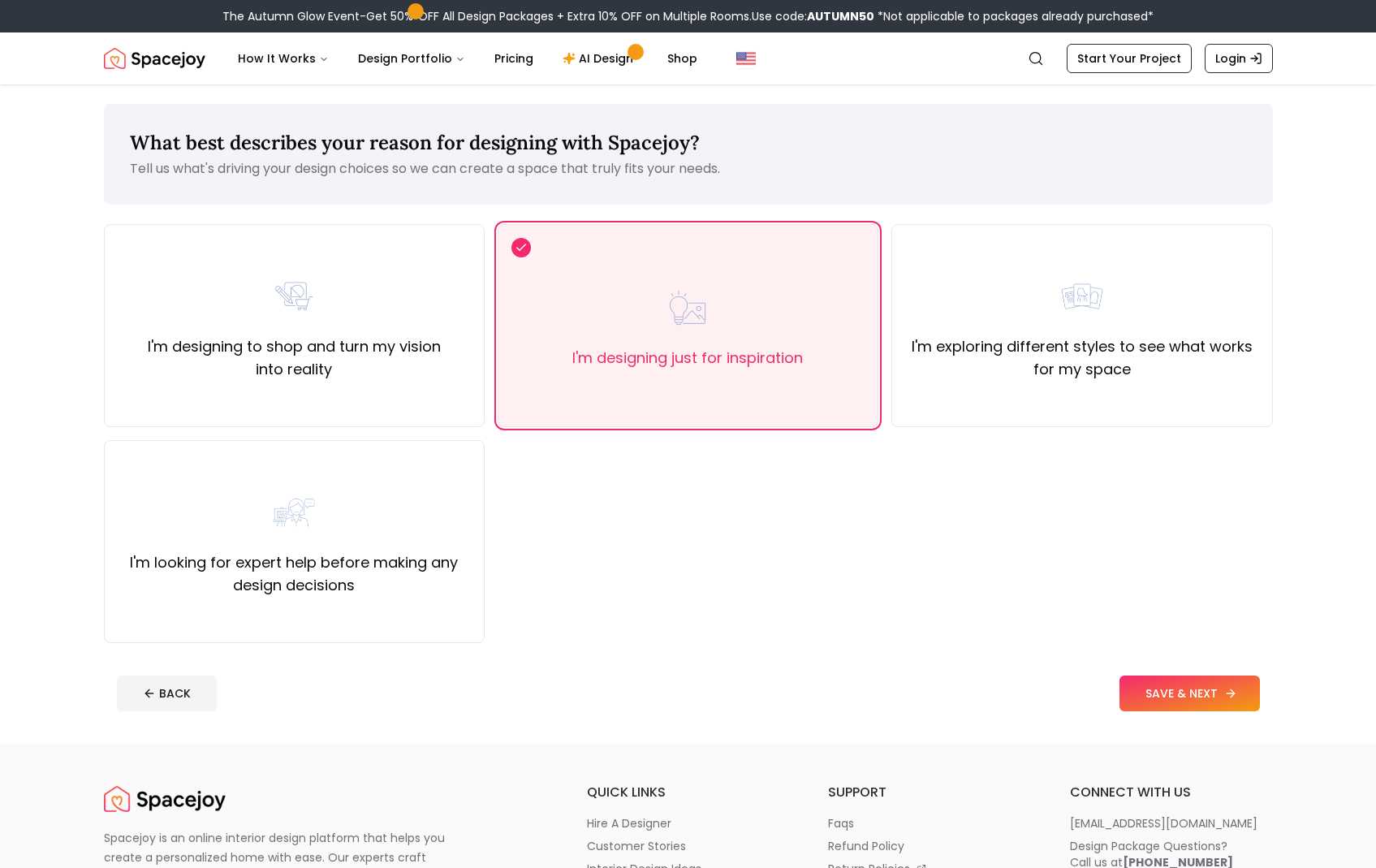
click at [1136, 682] on button "SAVE & NEXT" at bounding box center [1190, 693] width 140 height 36
click at [1157, 687] on div "BACK" at bounding box center [688, 693] width 1143 height 36
